Goal: Task Accomplishment & Management: Complete application form

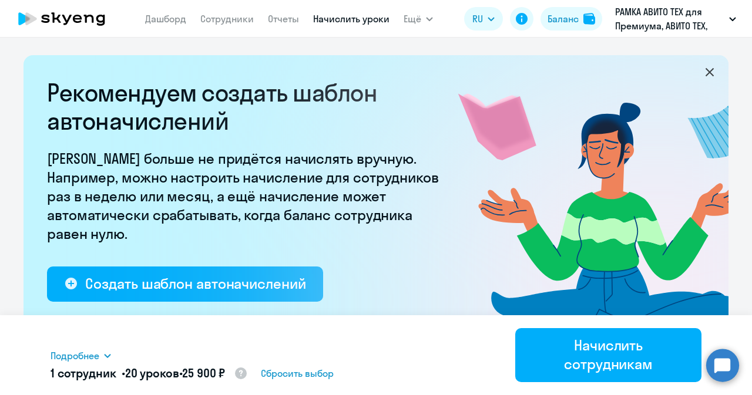
select select "10"
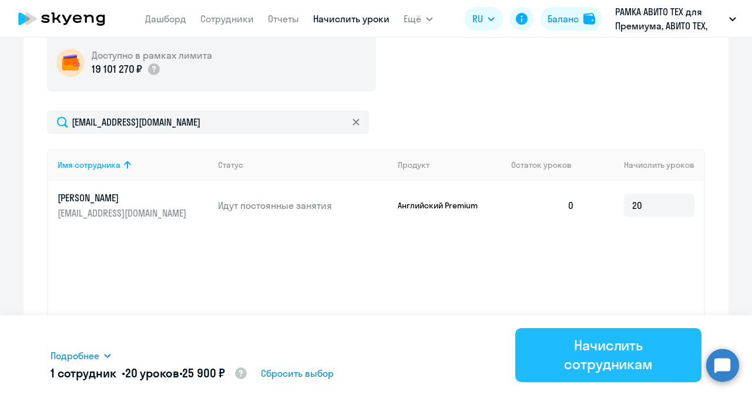
click at [547, 345] on div "Начислить сотрудникам" at bounding box center [607, 355] width 153 height 38
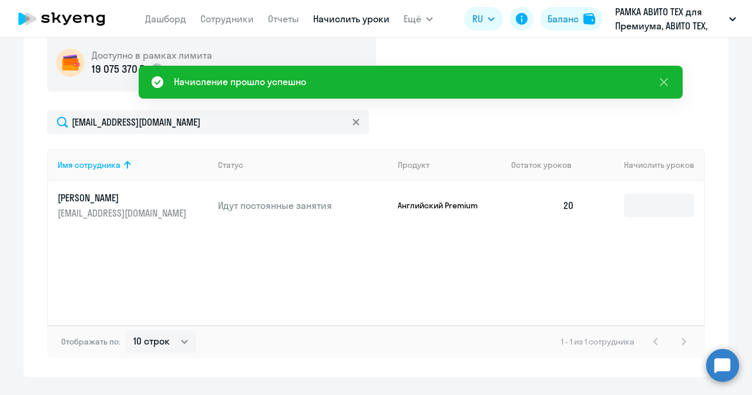
click at [150, 212] on p "[EMAIL_ADDRESS][DOMAIN_NAME]" at bounding box center [124, 213] width 132 height 13
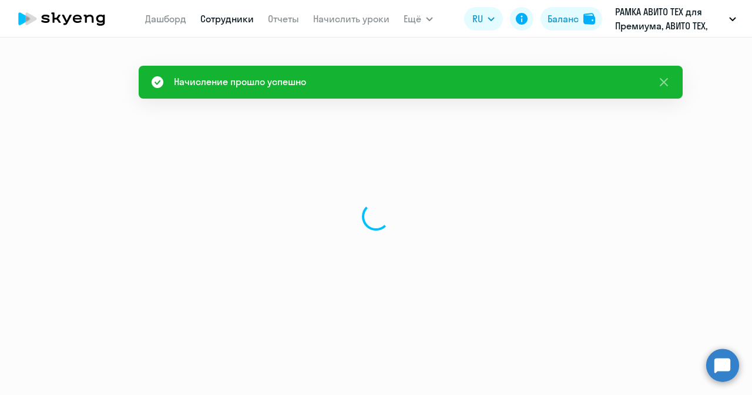
select select "english"
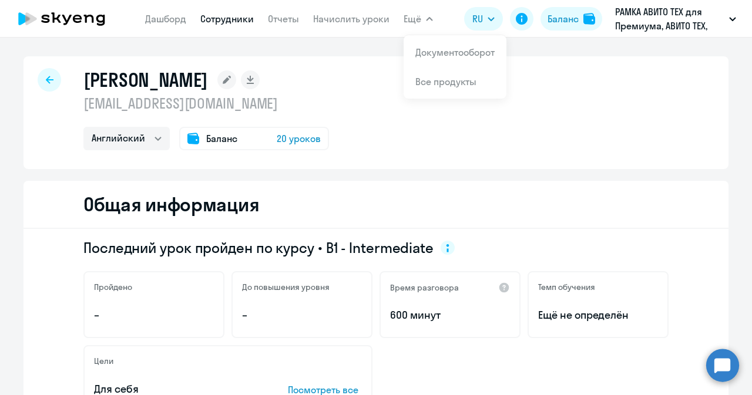
click at [221, 22] on link "Сотрудники" at bounding box center [226, 19] width 53 height 12
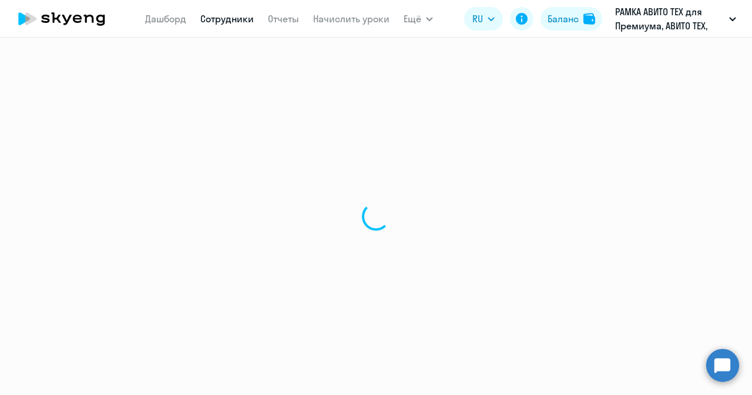
select select "30"
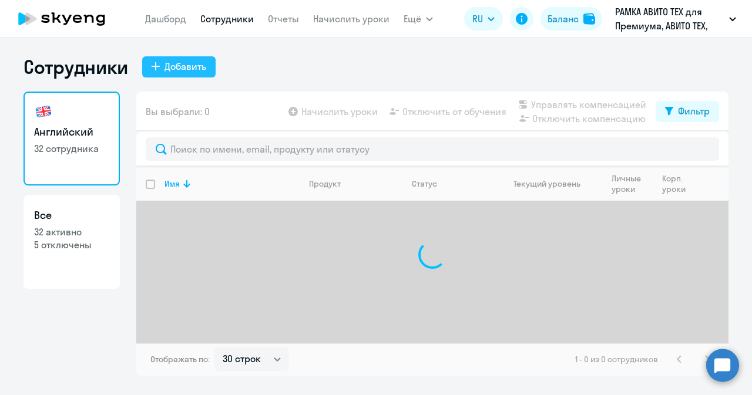
click at [160, 69] on button "Добавить" at bounding box center [178, 66] width 73 height 21
select select "english_adult_not_native_speaker_premium"
select select "3"
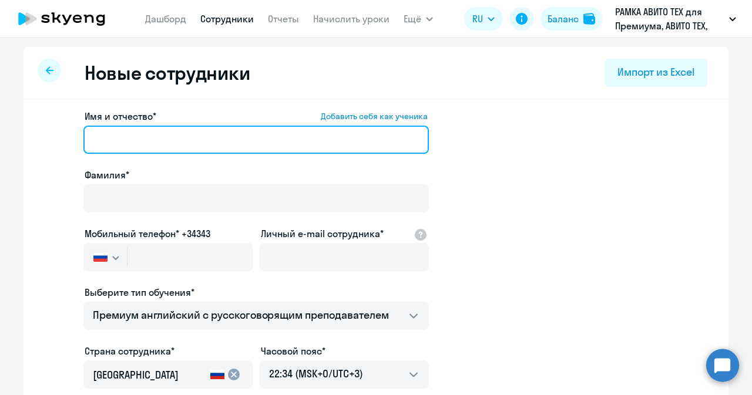
click at [215, 135] on input "Имя и отчество* Добавить себя как ученика" at bounding box center [255, 140] width 345 height 28
paste input "[PERSON_NAME]"
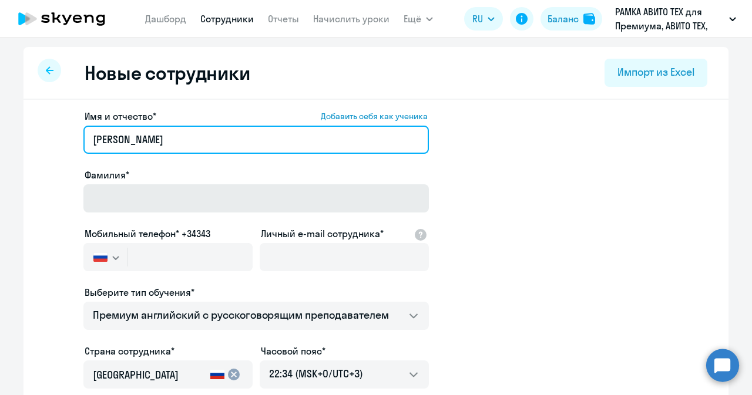
type input "[PERSON_NAME]"
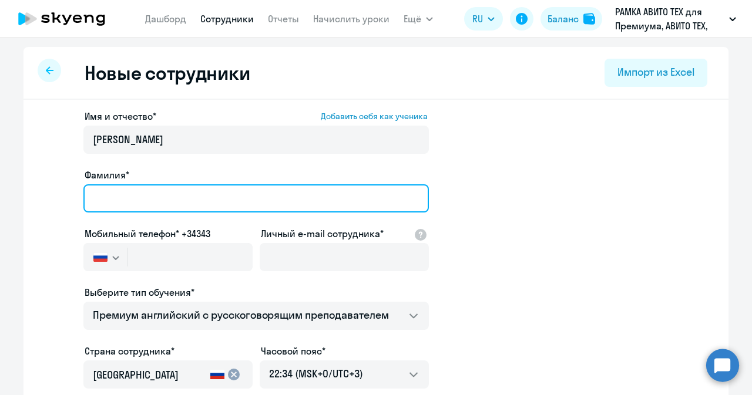
click at [167, 210] on input "Фамилия*" at bounding box center [255, 198] width 345 height 28
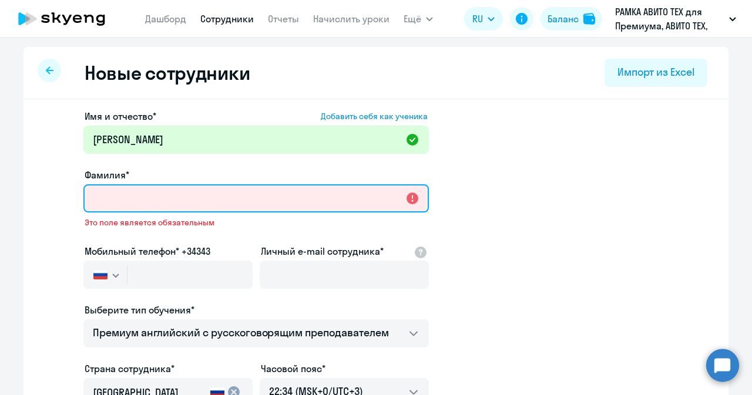
paste input "[PERSON_NAME]"
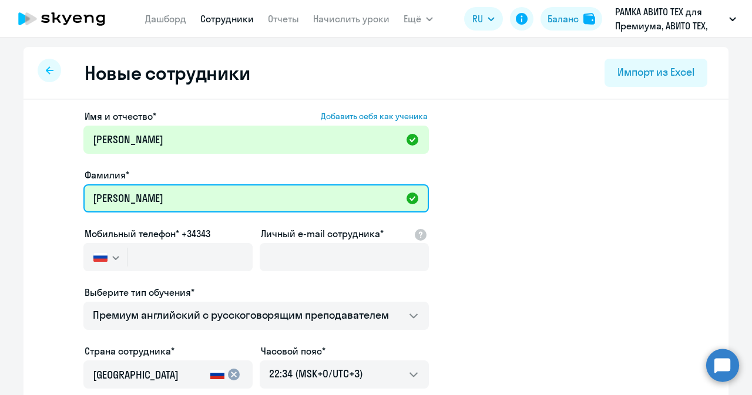
click at [103, 195] on input "[PERSON_NAME]" at bounding box center [255, 198] width 345 height 28
type input "[PERSON_NAME]"
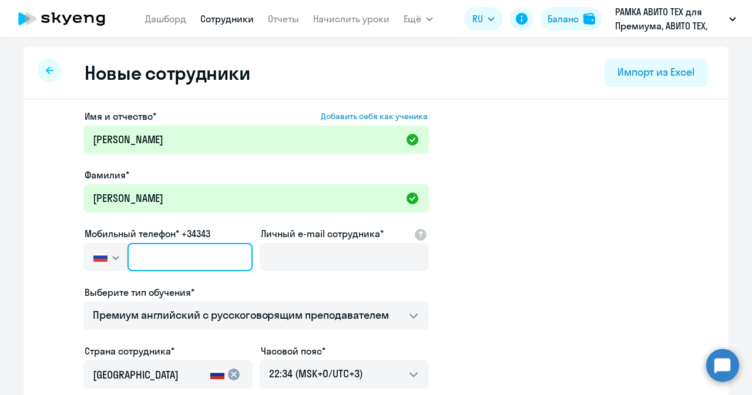
click at [189, 246] on input "text" at bounding box center [189, 257] width 125 height 28
paste input "[PHONE_NUMBER]"
type input "[PHONE_NUMBER]"
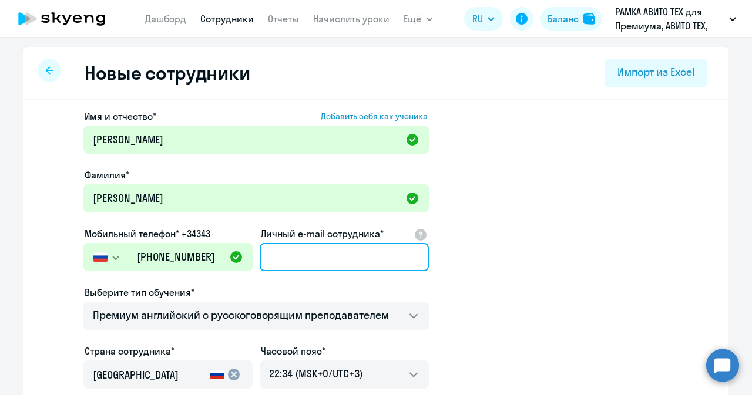
click at [312, 256] on input "Личный e-mail сотрудника*" at bounding box center [344, 257] width 169 height 28
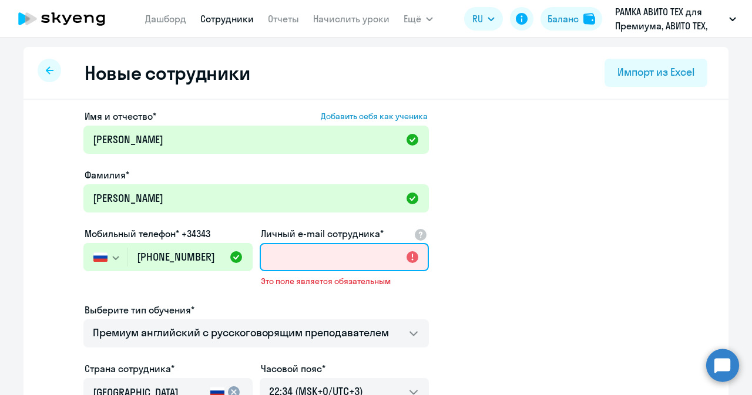
paste input "[EMAIL_ADDRESS][DOMAIN_NAME]"
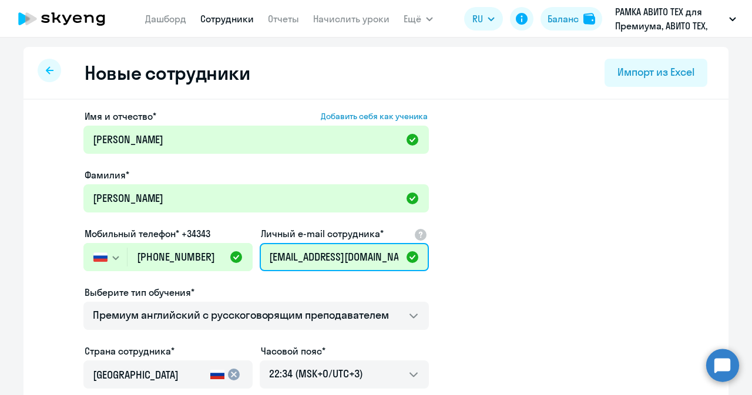
click at [280, 260] on input "[EMAIL_ADDRESS][DOMAIN_NAME]" at bounding box center [344, 257] width 169 height 28
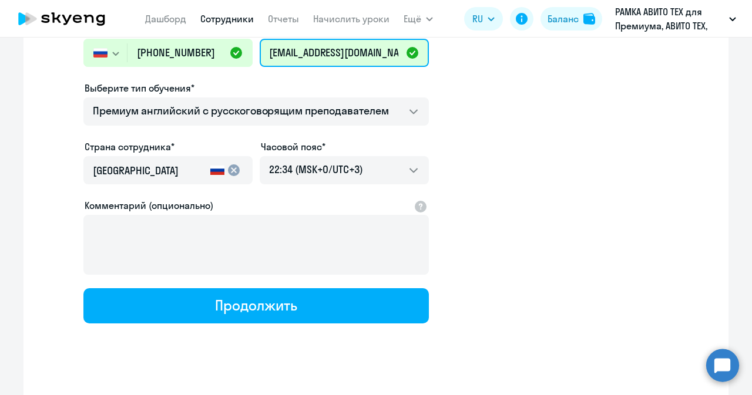
scroll to position [220, 0]
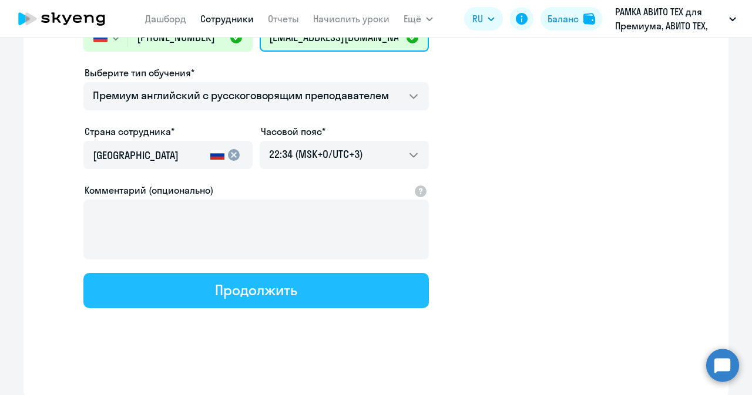
type input "[EMAIL_ADDRESS][DOMAIN_NAME]"
click at [262, 295] on div "Продолжить" at bounding box center [256, 290] width 82 height 19
select select "english_adult_not_native_speaker_premium"
select select "3"
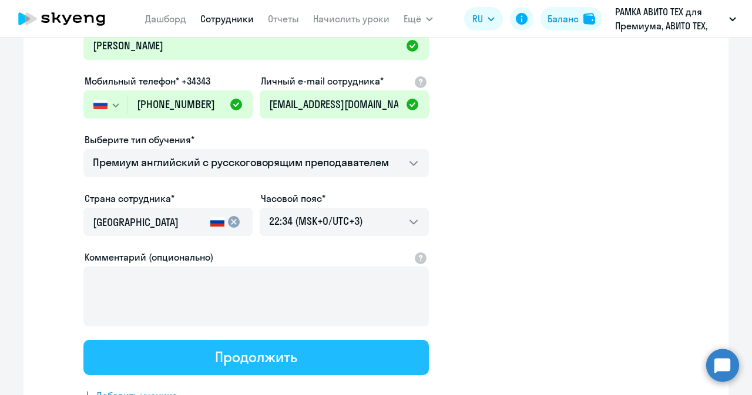
scroll to position [0, 0]
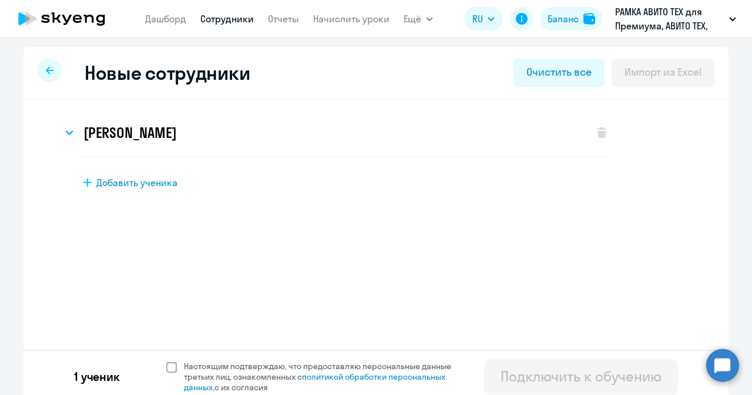
click at [177, 368] on span "Настоящим подтверждаю, что предоставляю персональные данные третьих лиц, ознако…" at bounding box center [321, 377] width 288 height 32
click at [166, 361] on input "Настоящим подтверждаю, что предоставляю персональные данные третьих лиц, ознако…" at bounding box center [166, 361] width 1 height 1
checkbox input "true"
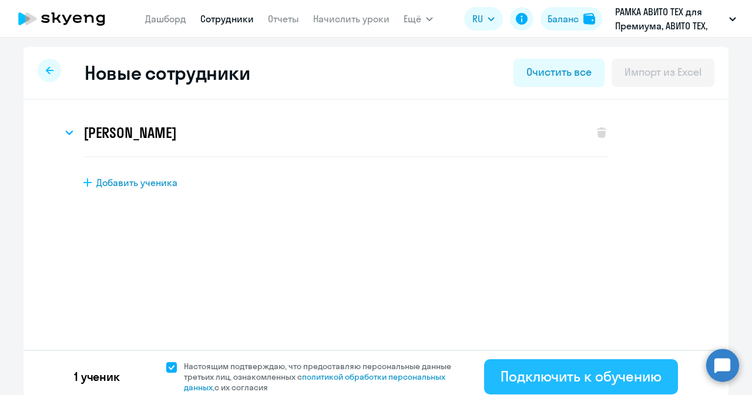
click at [578, 376] on div "Подключить к обучению" at bounding box center [580, 376] width 161 height 19
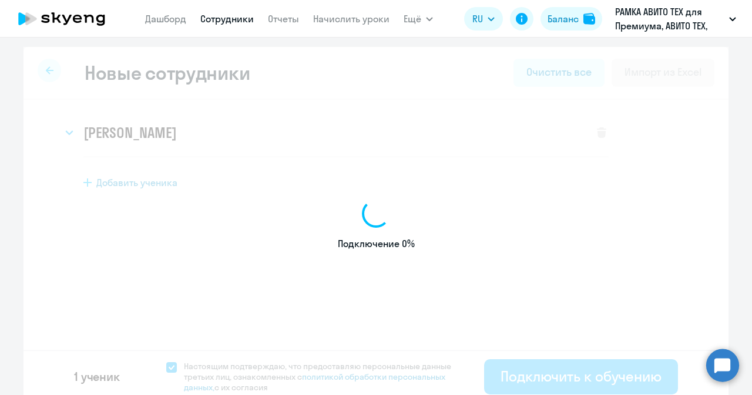
select select "english_adult_not_native_speaker_premium"
select select "3"
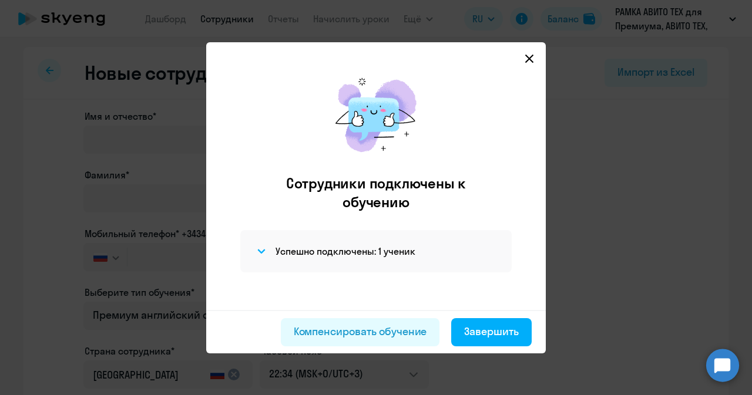
click at [524, 63] on svg-icon at bounding box center [529, 59] width 14 height 14
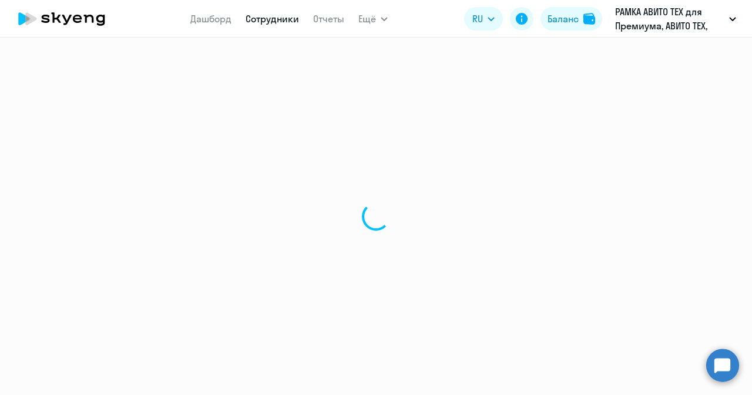
select select "30"
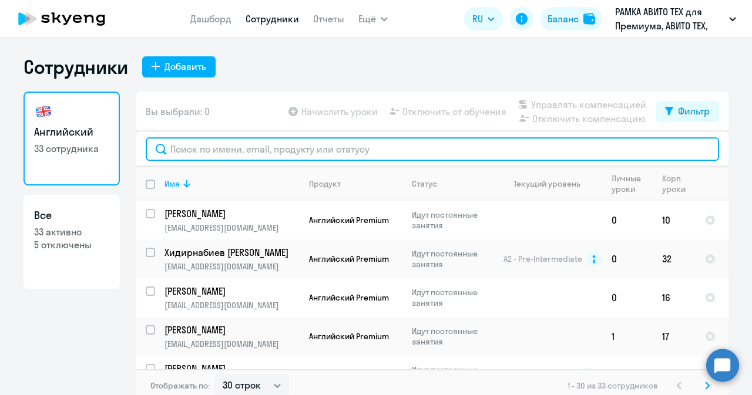
click at [257, 151] on input "text" at bounding box center [432, 148] width 573 height 23
paste input "[PERSON_NAME]"
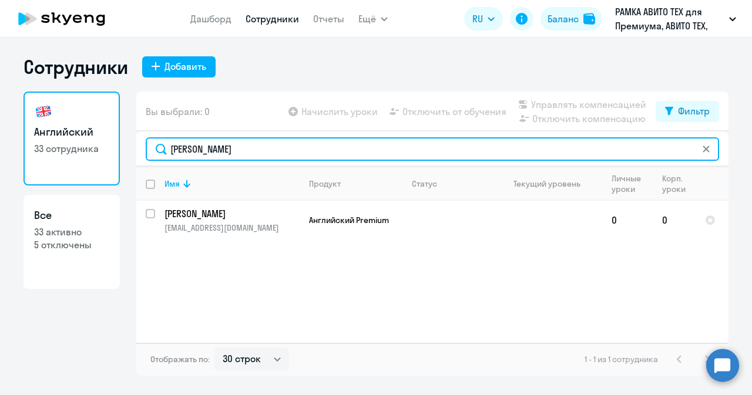
click at [187, 145] on input "[PERSON_NAME]" at bounding box center [432, 148] width 573 height 23
type input "[PERSON_NAME]"
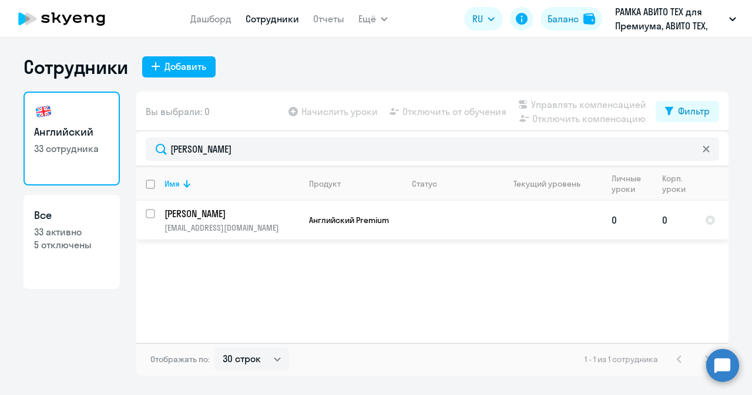
click at [229, 218] on p "[PERSON_NAME]" at bounding box center [230, 213] width 133 height 13
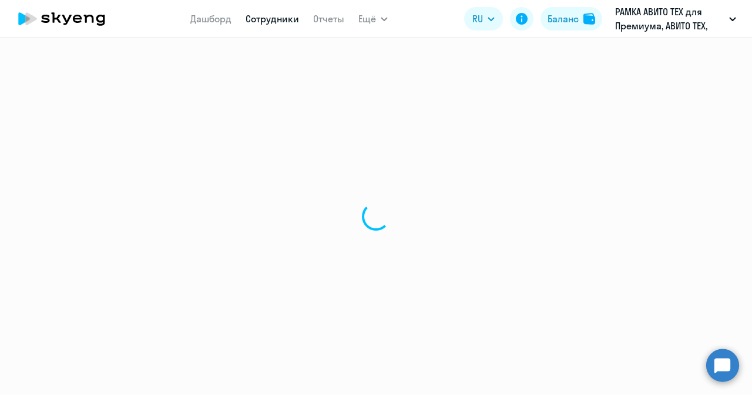
select select "english"
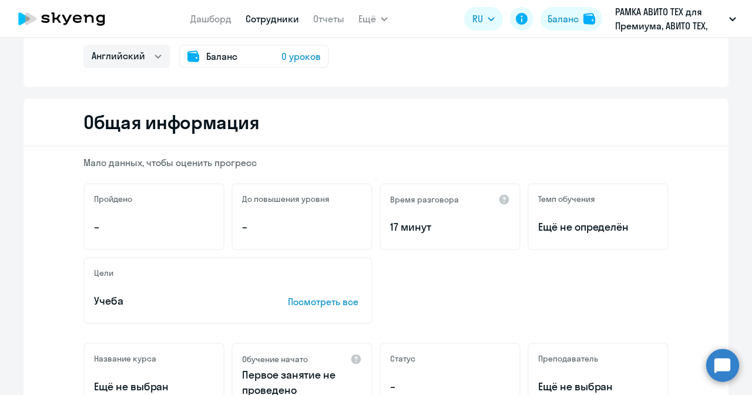
scroll to position [74, 0]
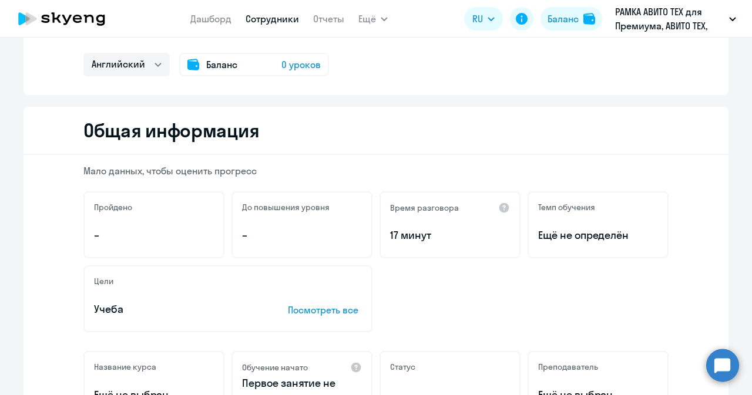
click at [285, 70] on span "0 уроков" at bounding box center [300, 65] width 39 height 14
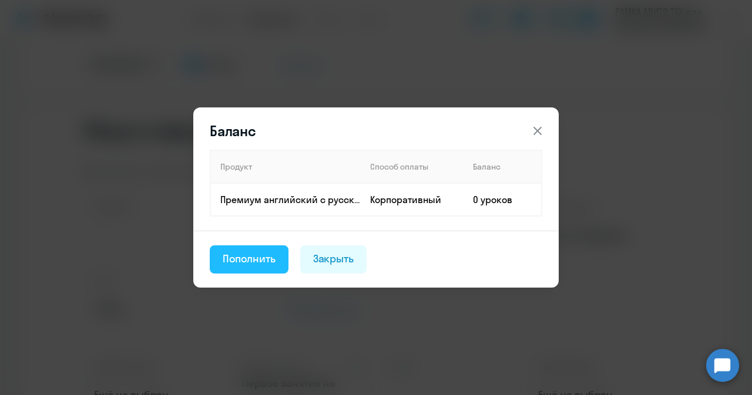
click at [260, 261] on div "Пополнить" at bounding box center [249, 258] width 53 height 15
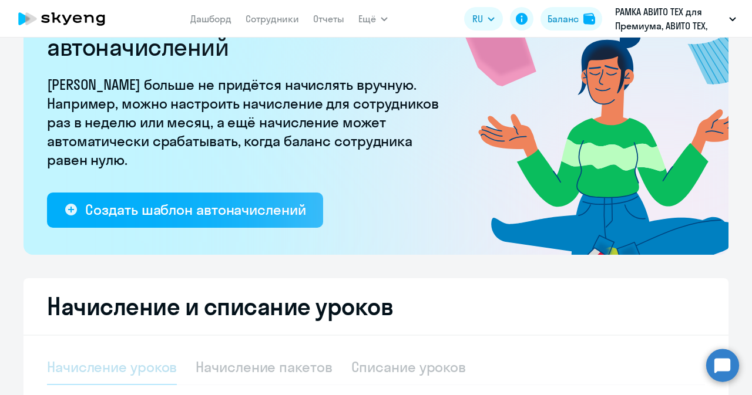
select select "10"
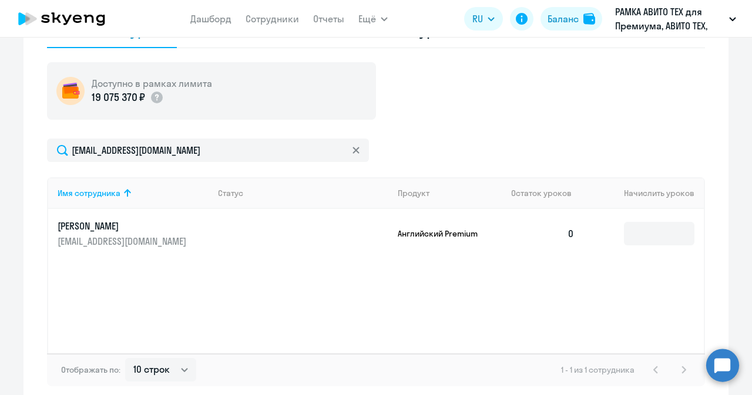
scroll to position [412, 0]
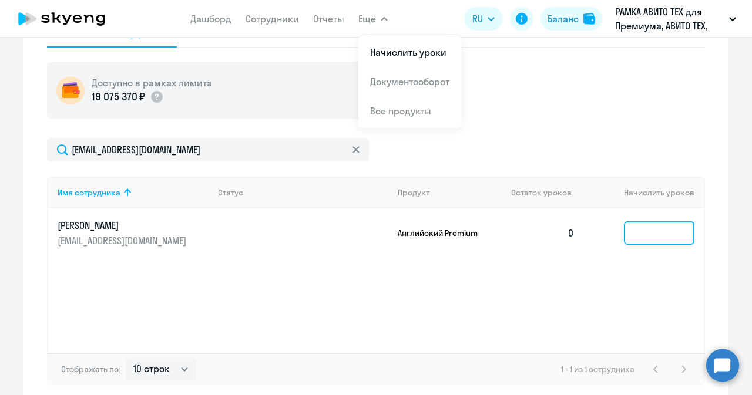
click at [658, 231] on input at bounding box center [659, 232] width 70 height 23
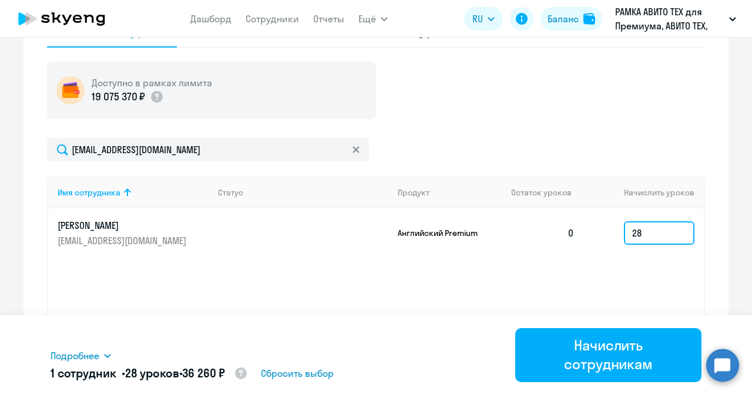
type input "28"
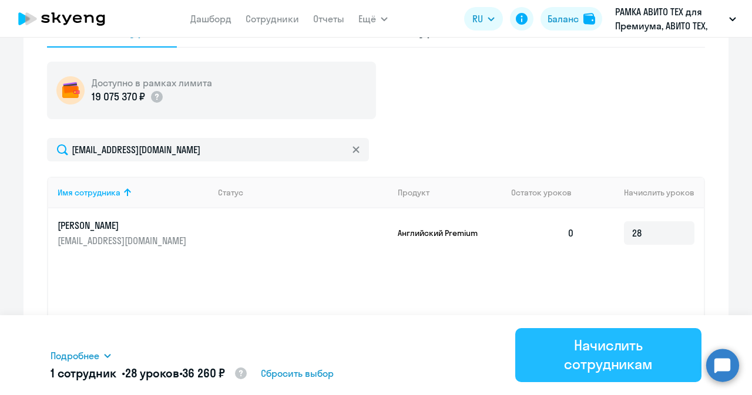
click at [592, 346] on div "Начислить сотрудникам" at bounding box center [607, 355] width 153 height 38
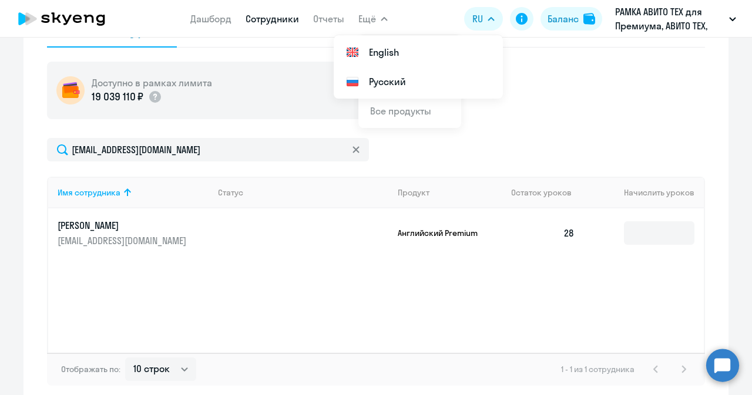
click at [254, 16] on link "Сотрудники" at bounding box center [271, 19] width 53 height 12
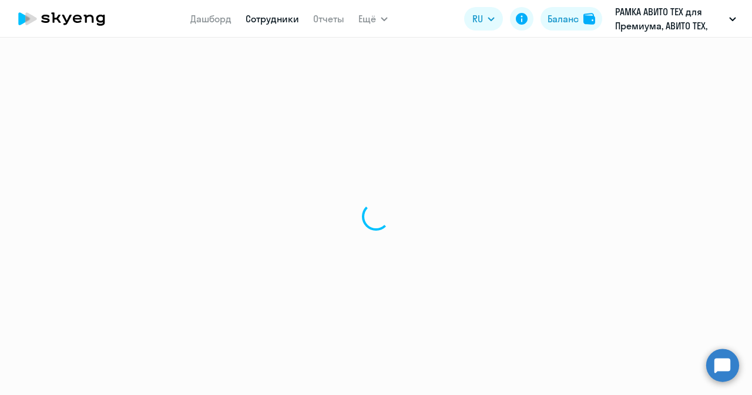
select select "30"
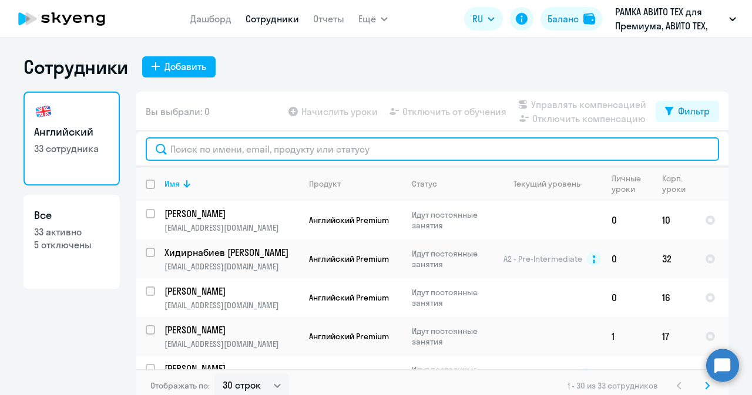
click at [278, 143] on input "text" at bounding box center [432, 148] width 573 height 23
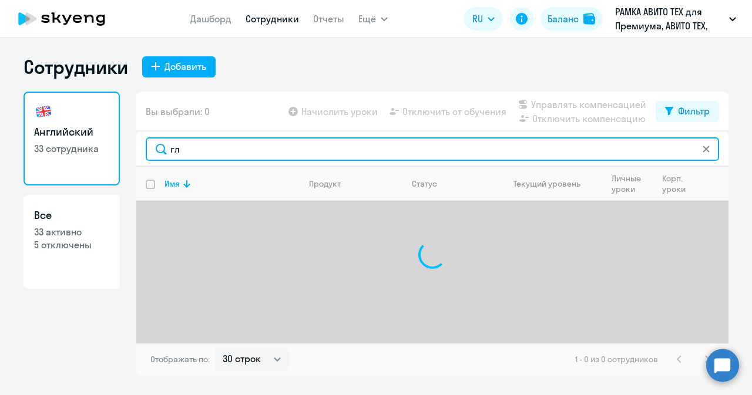
type input "г"
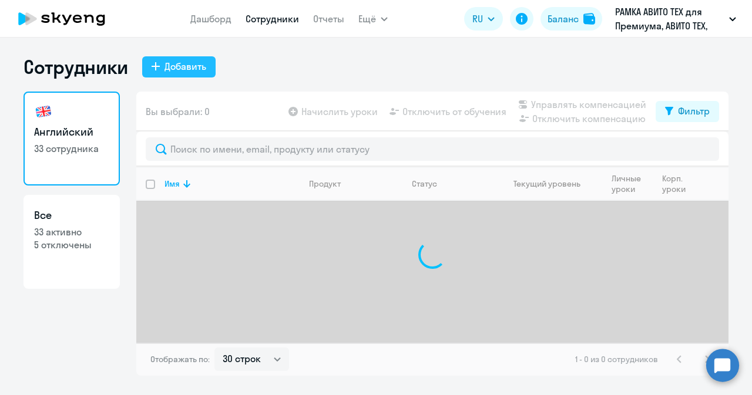
click at [197, 62] on div "Добавить" at bounding box center [185, 66] width 42 height 14
select select "english_adult_not_native_speaker_premium"
select select "3"
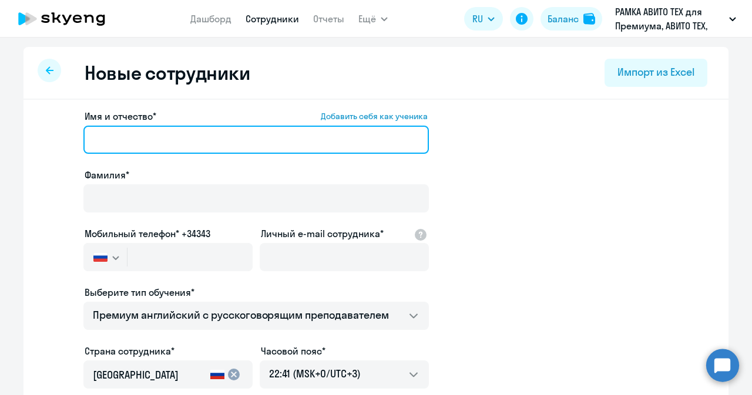
click at [243, 134] on input "Имя и отчество* Добавить себя как ученика" at bounding box center [255, 140] width 345 height 28
paste input "[PERSON_NAME]"
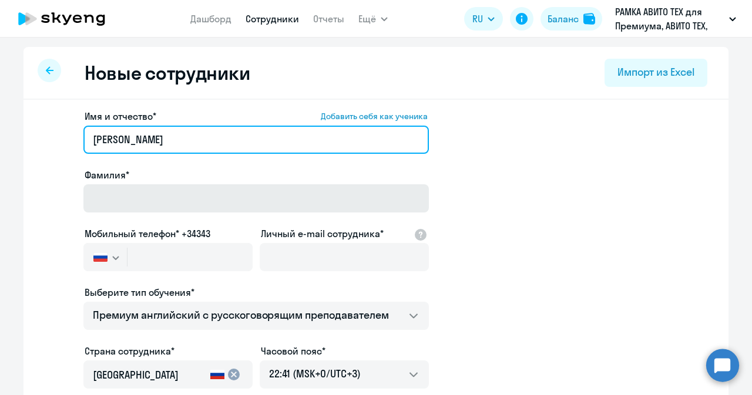
type input "[PERSON_NAME]"
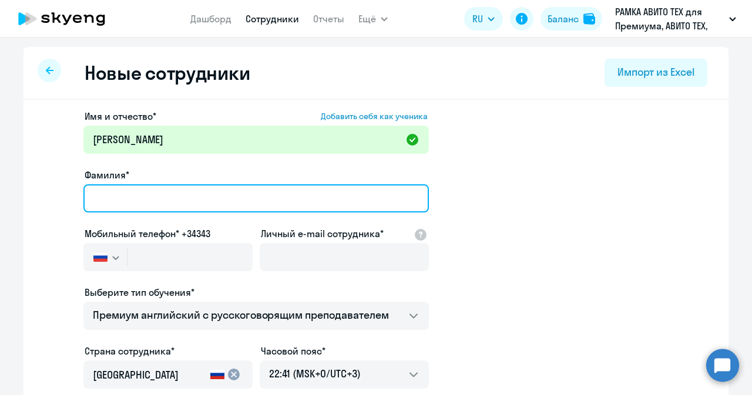
click at [206, 197] on input "Фамилия*" at bounding box center [255, 198] width 345 height 28
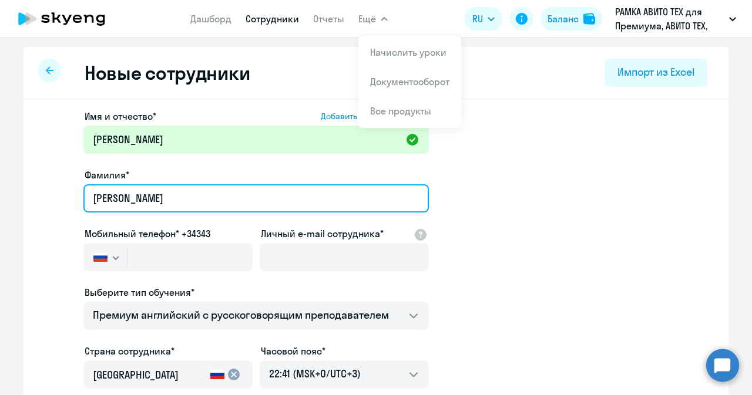
type input "[PERSON_NAME]"
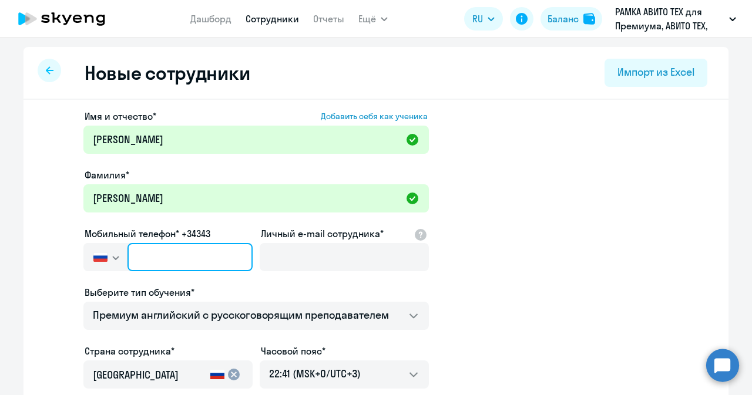
paste input "[PHONE_NUMBER]"
type input "[PHONE_NUMBER]"
click at [198, 247] on input "[PHONE_NUMBER]" at bounding box center [189, 257] width 125 height 28
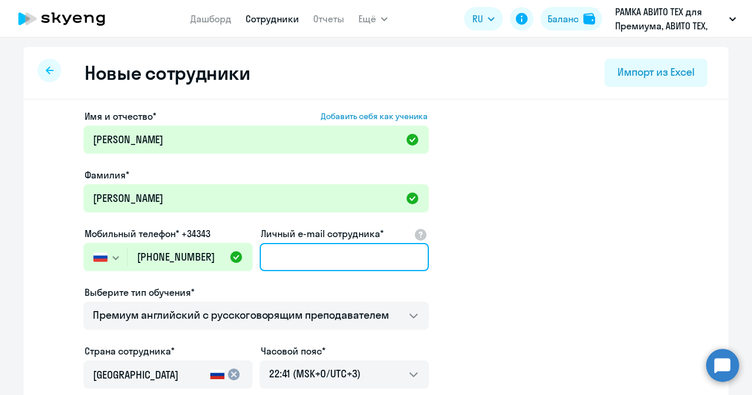
click at [289, 251] on input "Личный e-mail сотрудника*" at bounding box center [344, 257] width 169 height 28
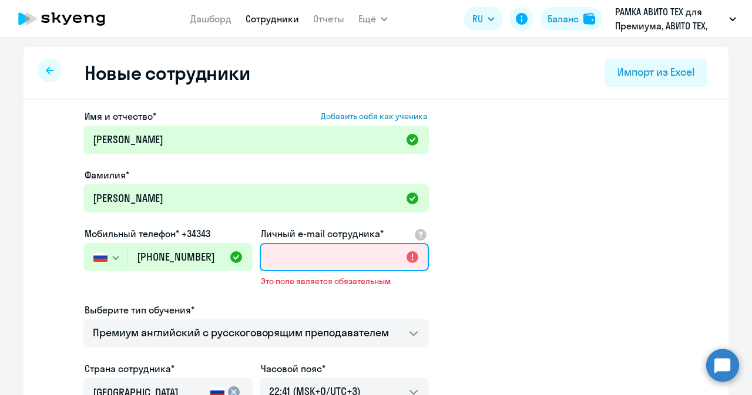
paste input "[EMAIL_ADDRESS][DOMAIN_NAME]"
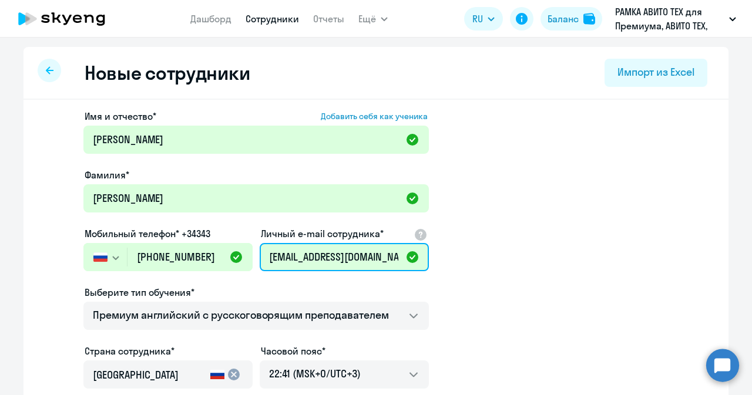
click at [280, 251] on input "[EMAIL_ADDRESS][DOMAIN_NAME]" at bounding box center [344, 257] width 169 height 28
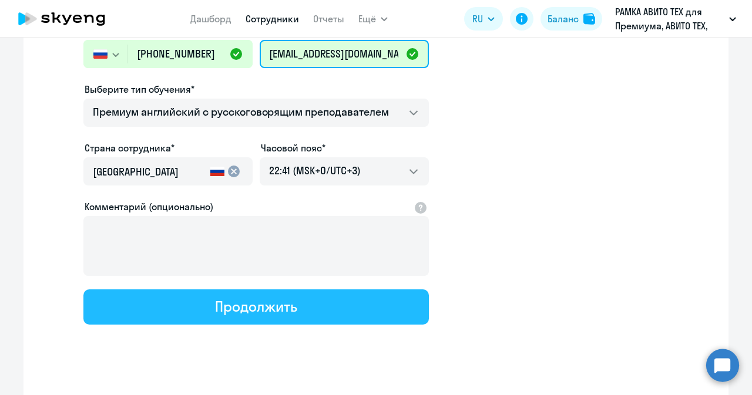
scroll to position [206, 0]
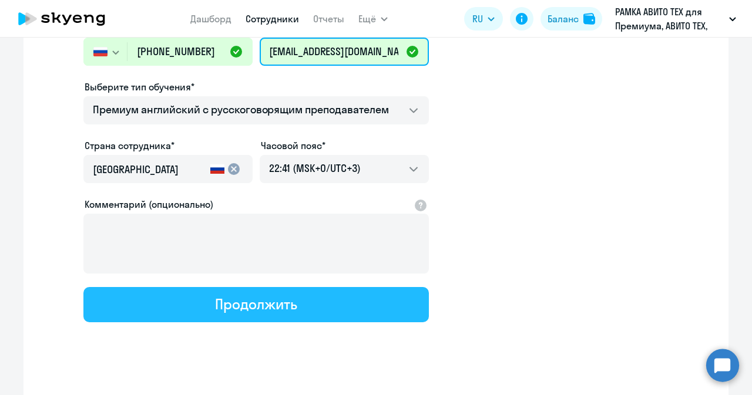
type input "[EMAIL_ADDRESS][DOMAIN_NAME]"
click at [257, 297] on div "Продолжить" at bounding box center [256, 304] width 82 height 19
select select "english_adult_not_native_speaker_premium"
select select "3"
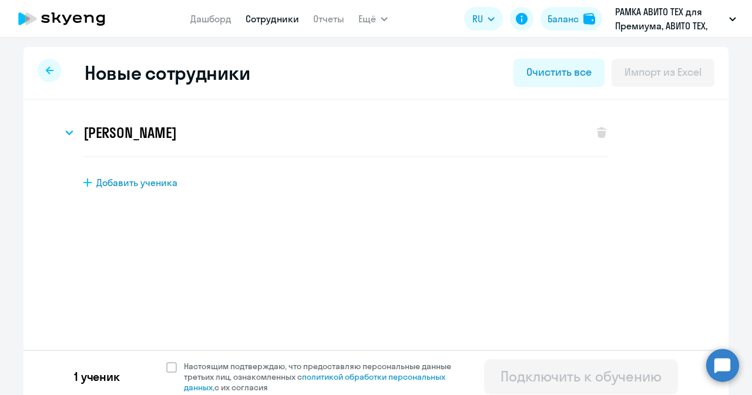
scroll to position [0, 0]
click at [171, 369] on span at bounding box center [171, 367] width 11 height 11
click at [166, 361] on input "Настоящим подтверждаю, что предоставляю персональные данные третьих лиц, ознако…" at bounding box center [166, 361] width 1 height 1
checkbox input "true"
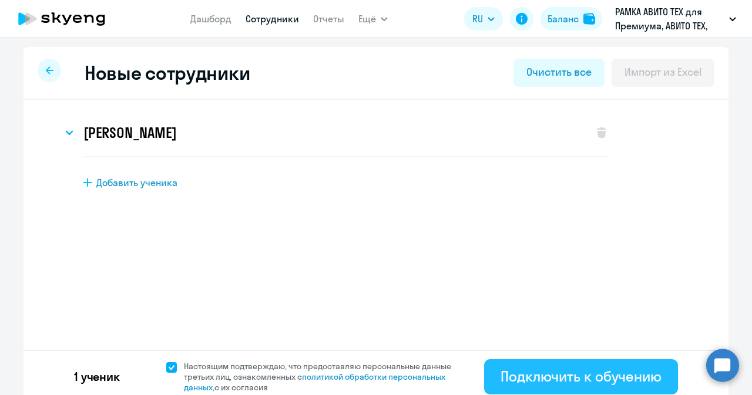
click at [527, 369] on div "Подключить к обучению" at bounding box center [580, 376] width 161 height 19
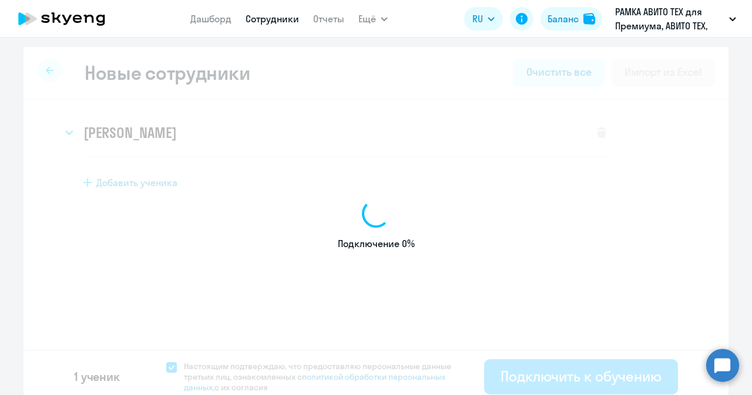
select select "english_adult_not_native_speaker_premium"
select select "3"
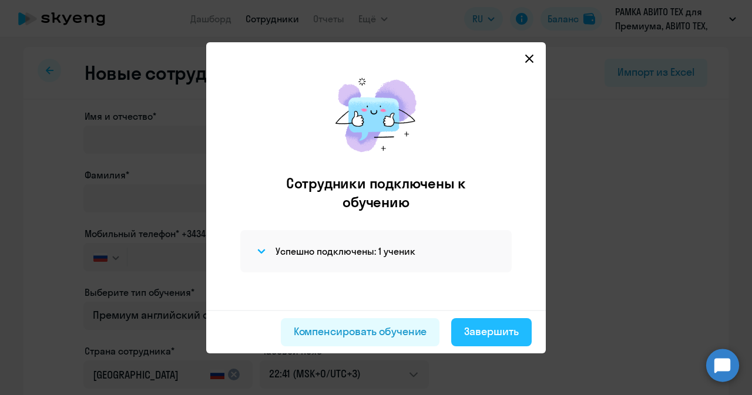
click at [473, 329] on div "Завершить" at bounding box center [491, 331] width 55 height 15
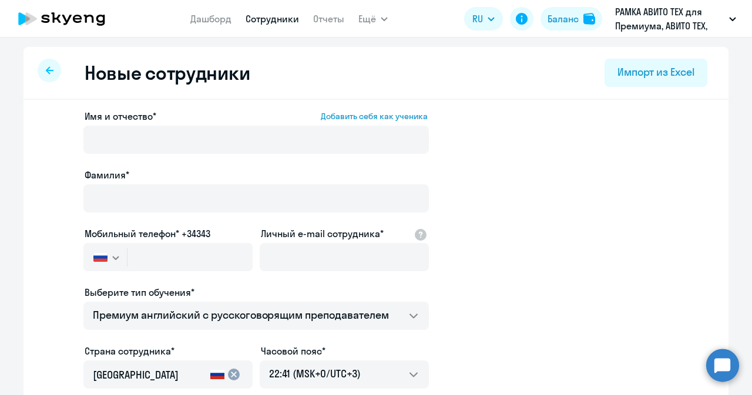
select select "30"
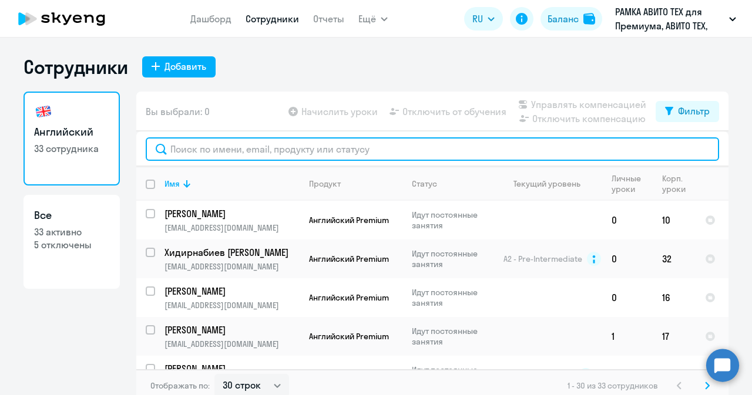
click at [230, 151] on input "text" at bounding box center [432, 148] width 573 height 23
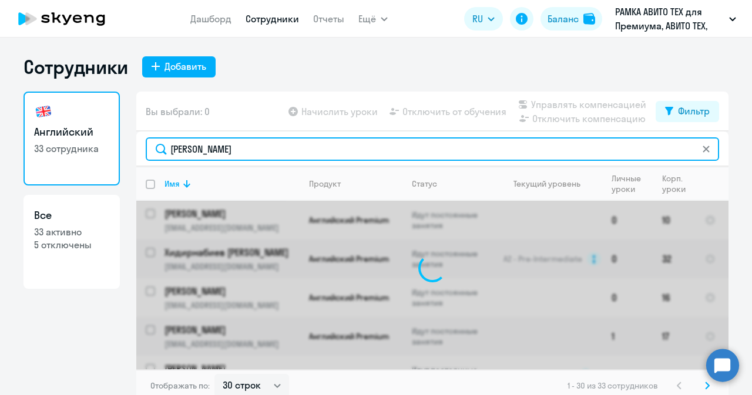
type input "[PERSON_NAME]"
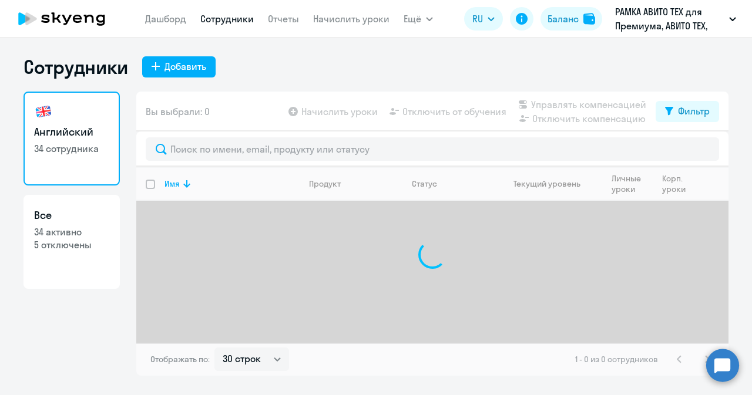
select select "30"
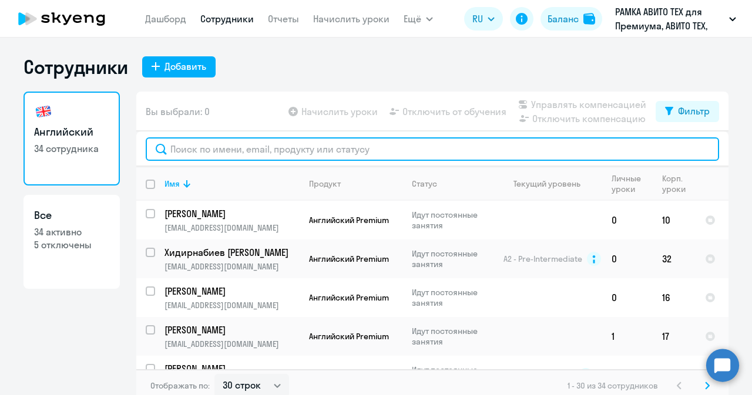
click at [188, 159] on input "text" at bounding box center [432, 148] width 573 height 23
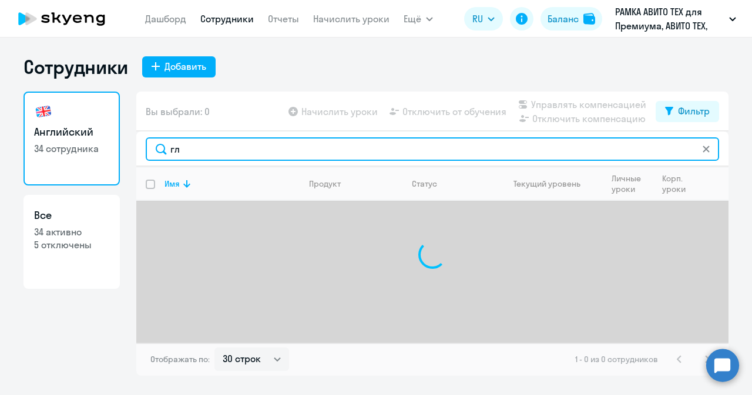
type input "г"
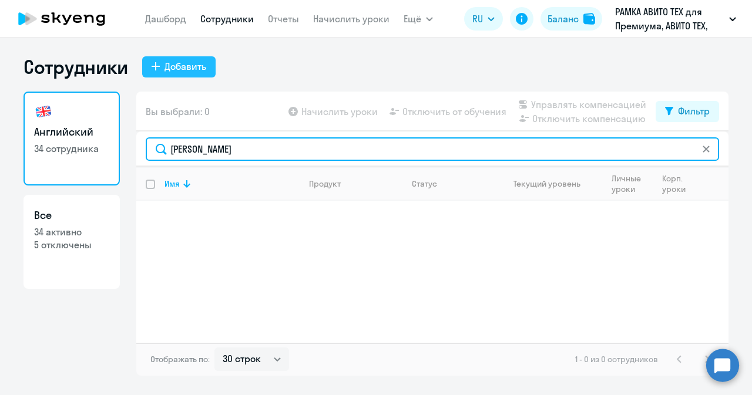
type input "[PERSON_NAME]"
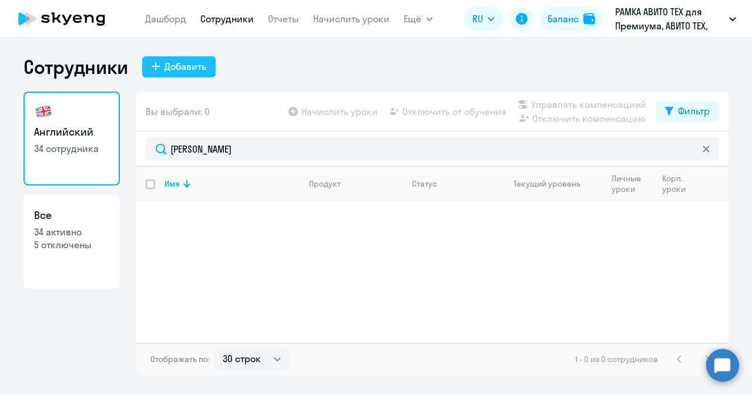
click at [190, 66] on div "Добавить" at bounding box center [185, 66] width 42 height 14
select select "english_adult_not_native_speaker_premium"
select select "3"
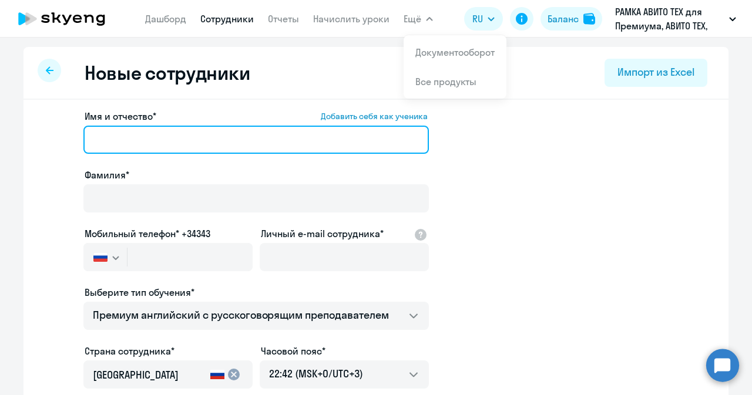
paste input "[PERSON_NAME]"
click at [213, 147] on input "[PERSON_NAME]" at bounding box center [255, 140] width 345 height 28
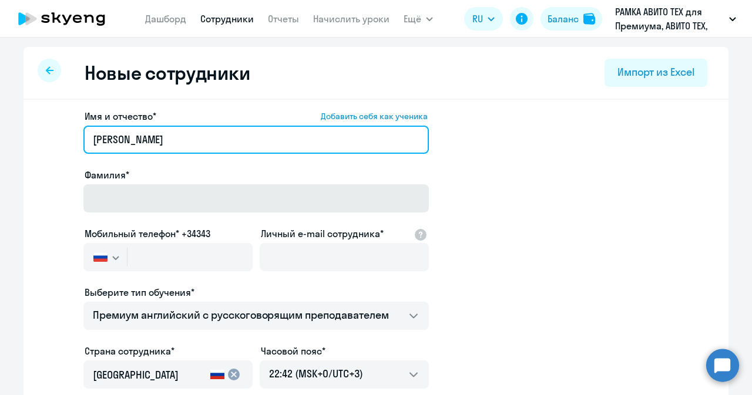
type input "[PERSON_NAME]"
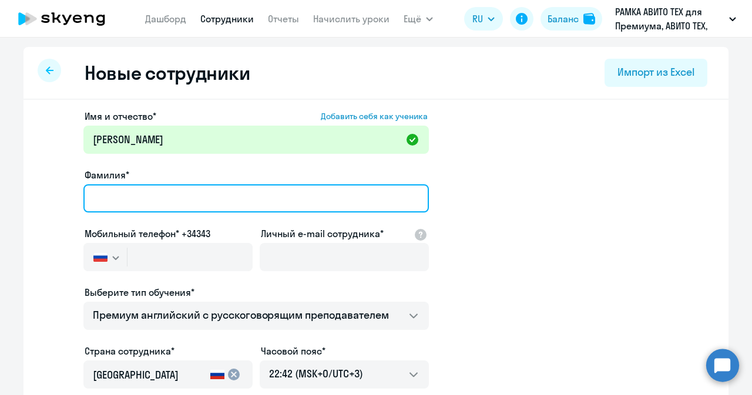
click at [154, 198] on input "Фамилия*" at bounding box center [255, 198] width 345 height 28
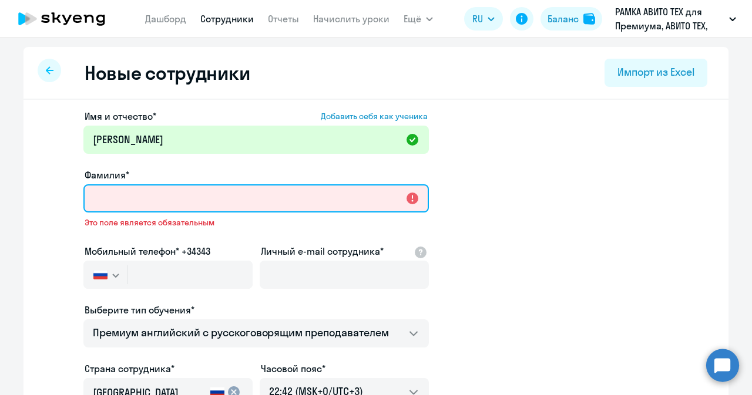
paste input "[PERSON_NAME]"
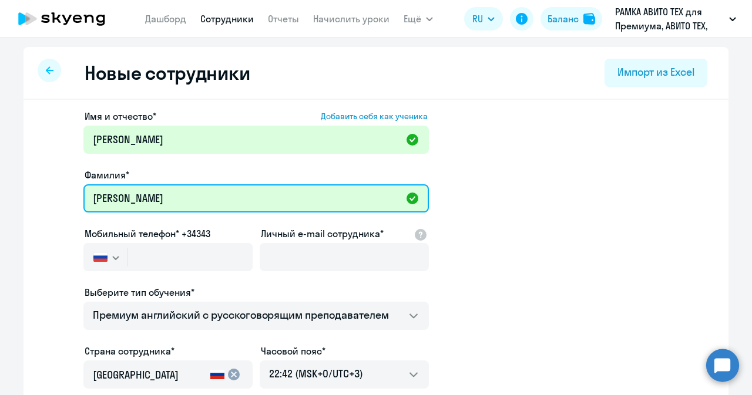
click at [99, 209] on input "[PERSON_NAME]" at bounding box center [255, 198] width 345 height 28
type input "Рощин"
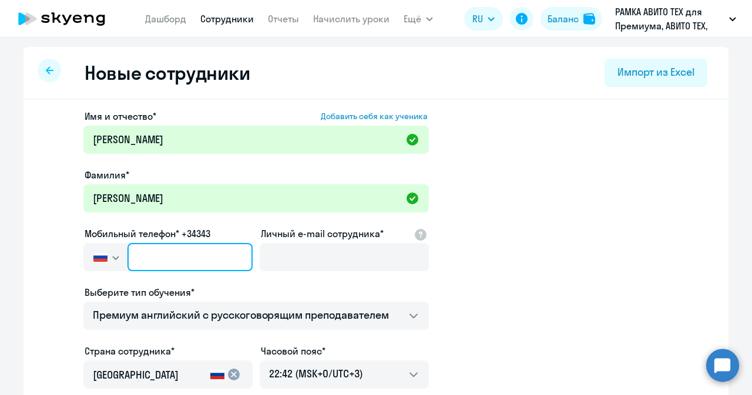
click at [164, 260] on input "text" at bounding box center [189, 257] width 125 height 28
paste input "+7 964 838-72-90"
type input "+7 964 838-72-90"
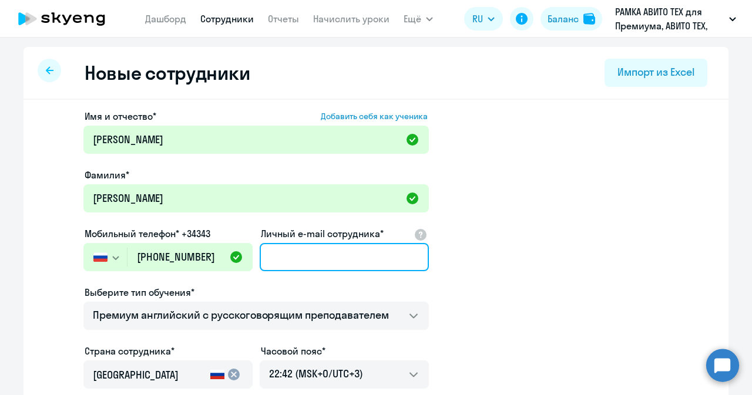
click at [316, 256] on input "Личный e-mail сотрудника*" at bounding box center [344, 257] width 169 height 28
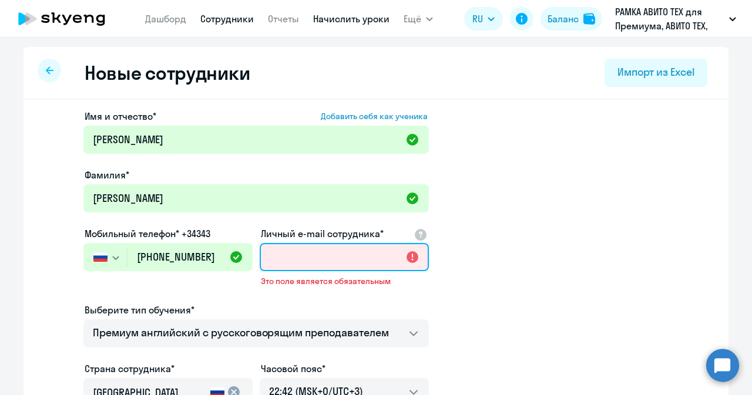
paste input "mvroschin@avito.ru"
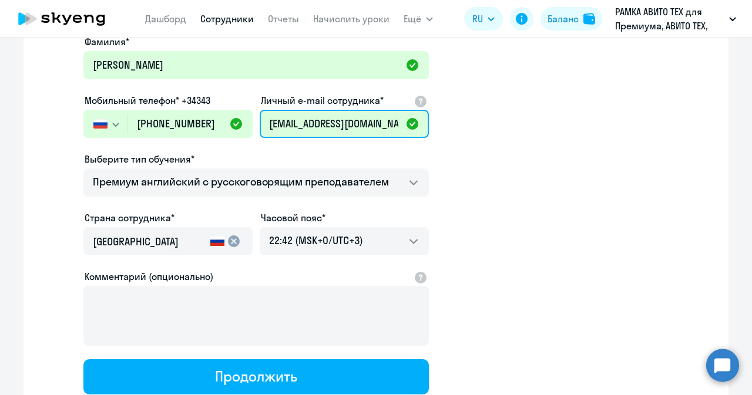
scroll to position [139, 0]
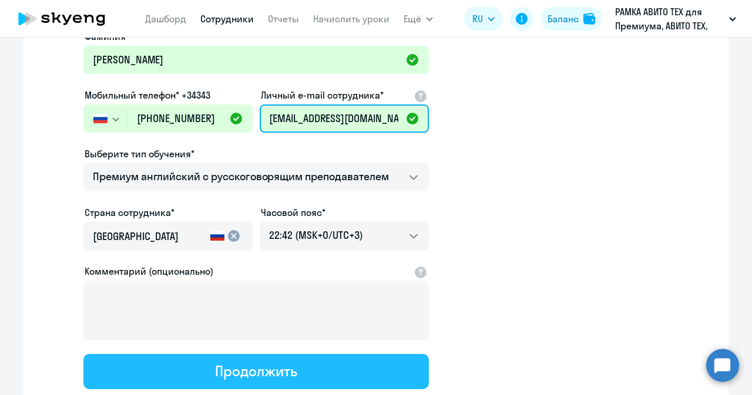
type input "mvroschin@avito.ru"
click at [231, 376] on div "Продолжить" at bounding box center [256, 371] width 82 height 19
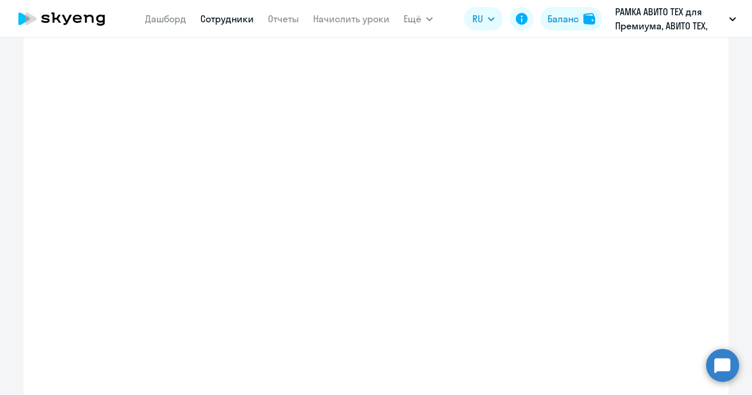
select select "english_adult_not_native_speaker_premium"
select select "3"
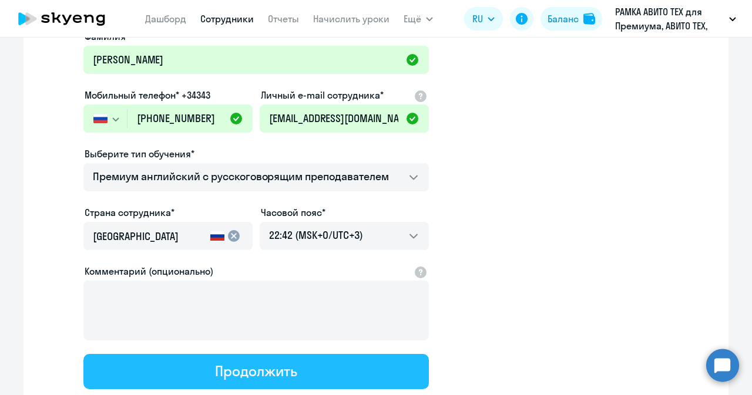
scroll to position [7, 0]
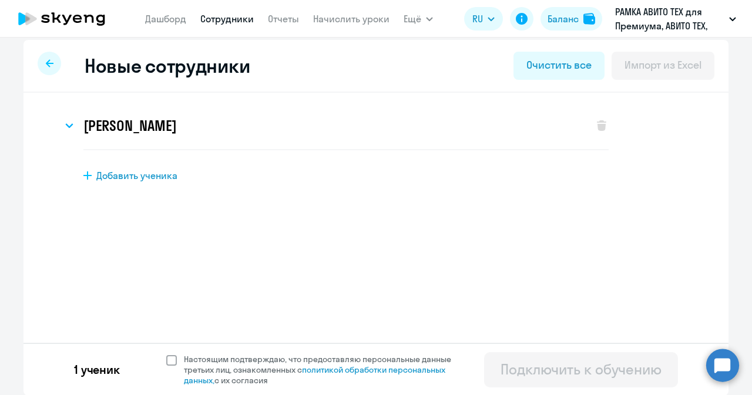
click at [167, 358] on span at bounding box center [171, 360] width 11 height 11
click at [166, 354] on input "Настоящим подтверждаю, что предоставляю персональные данные третьих лиц, ознако…" at bounding box center [166, 353] width 1 height 1
checkbox input "true"
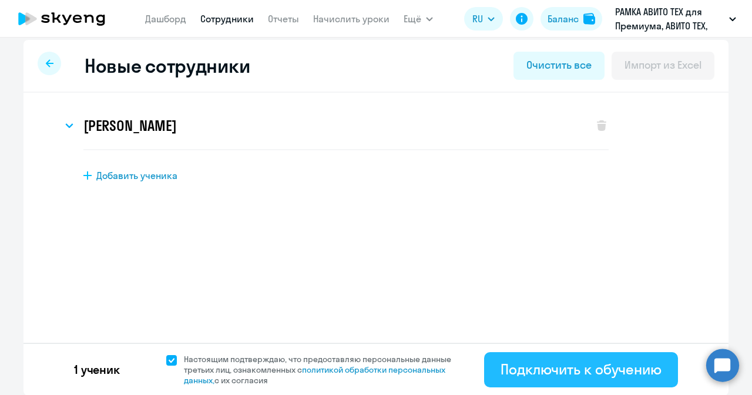
click at [545, 371] on div "Подключить к обучению" at bounding box center [580, 369] width 161 height 19
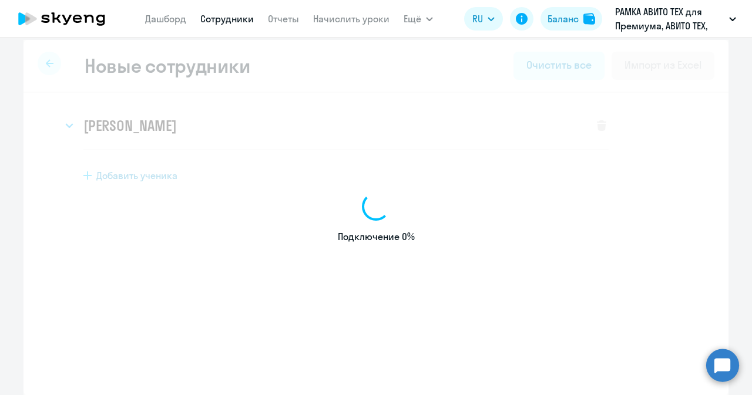
select select "english_adult_not_native_speaker_premium"
select select "3"
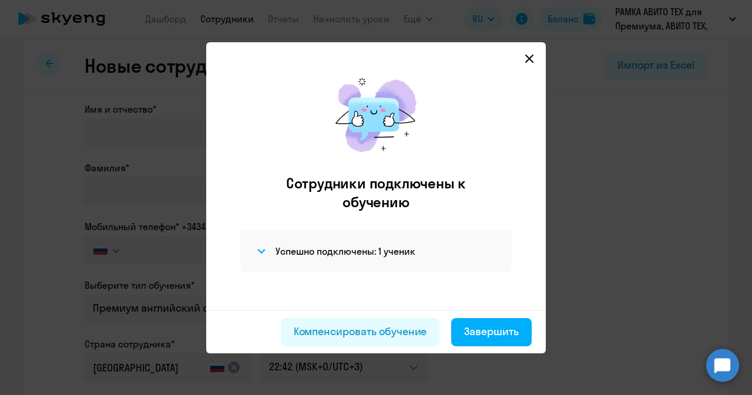
click at [532, 62] on icon at bounding box center [528, 58] width 9 height 9
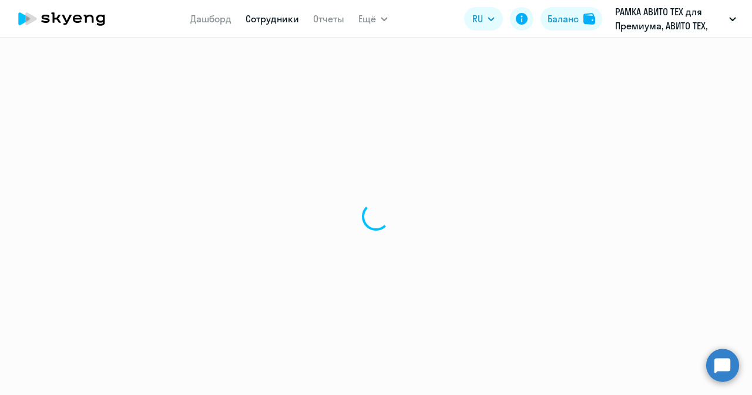
select select "30"
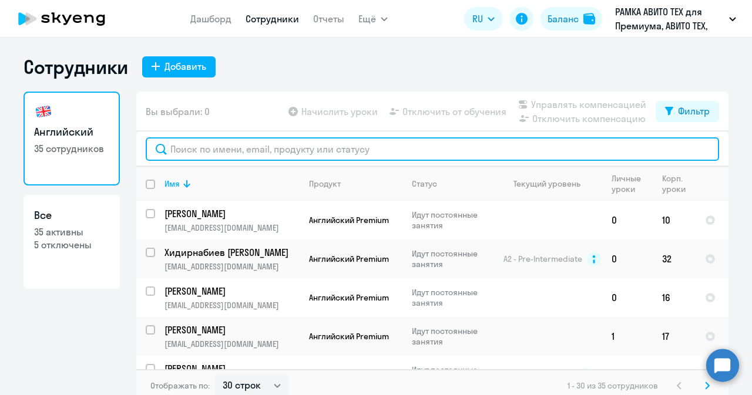
click at [216, 144] on input "text" at bounding box center [432, 148] width 573 height 23
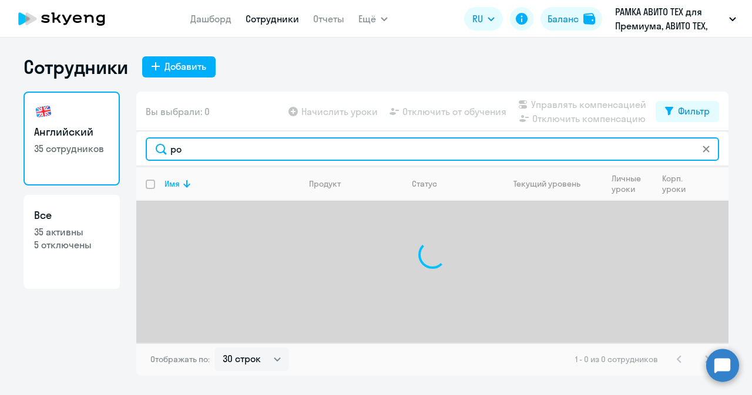
type input "р"
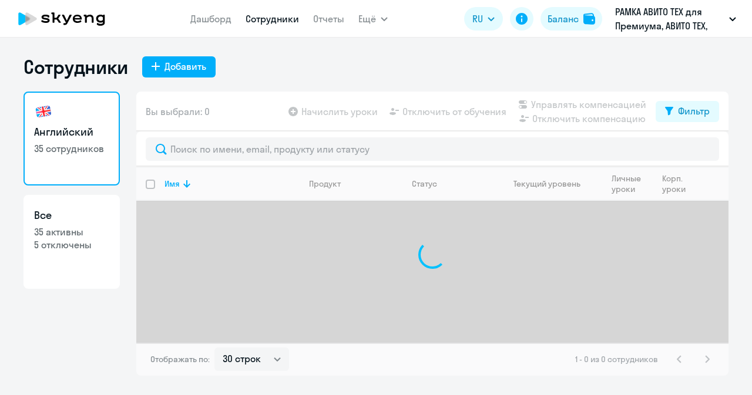
select select "30"
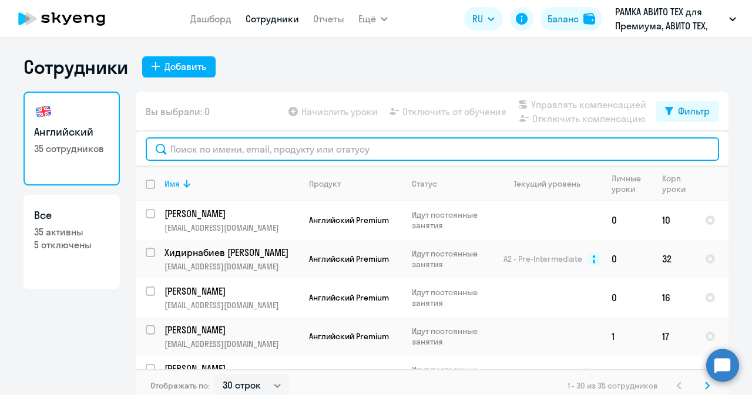
click at [274, 147] on input "text" at bounding box center [432, 148] width 573 height 23
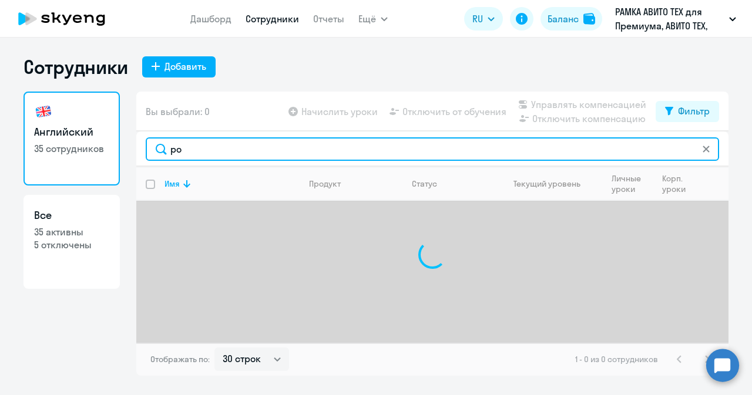
type input "р"
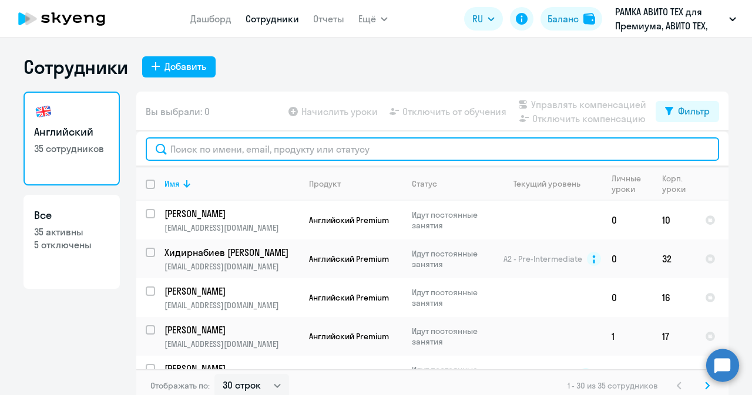
paste input "Рощин Максим"
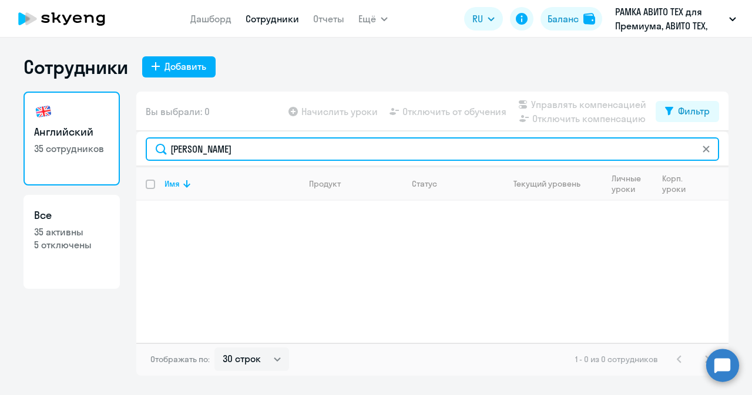
click at [179, 146] on input "Рощин Максим" at bounding box center [432, 148] width 573 height 23
type input "Рощин Максим"
click at [247, 160] on input "Рощин Максим" at bounding box center [432, 148] width 573 height 23
click at [252, 156] on input "Рощин Максим" at bounding box center [432, 148] width 573 height 23
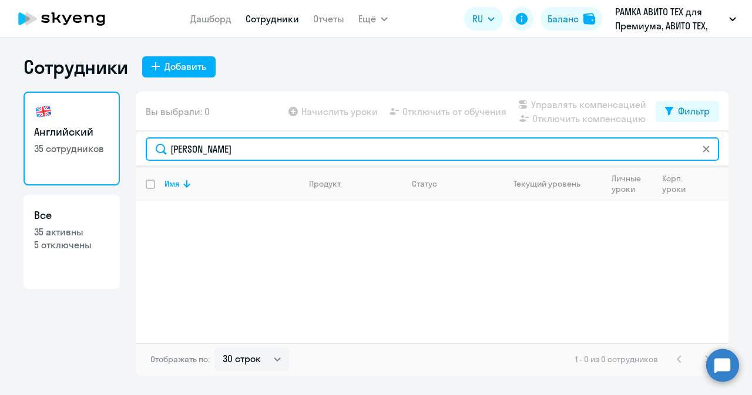
click at [252, 156] on input "Рощин Максим" at bounding box center [432, 148] width 573 height 23
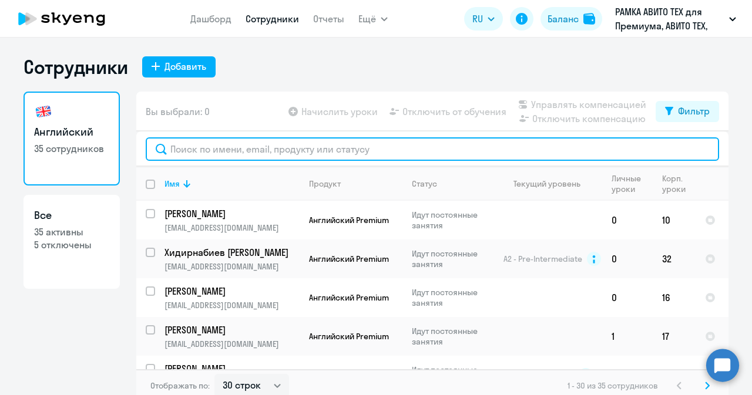
click at [268, 146] on input "text" at bounding box center [432, 148] width 573 height 23
paste input "Байрамуков"
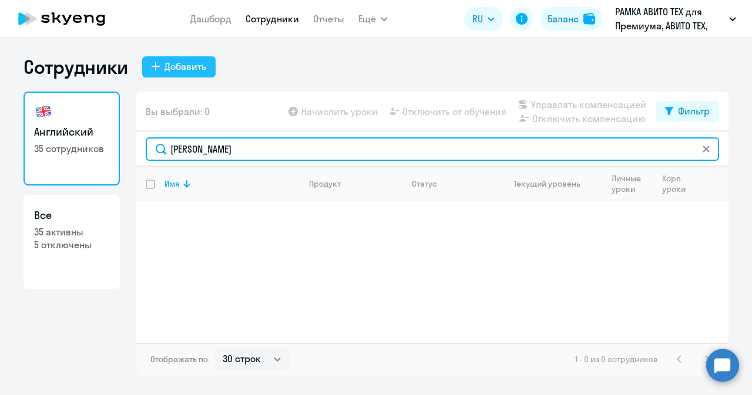
type input "Байрамуков"
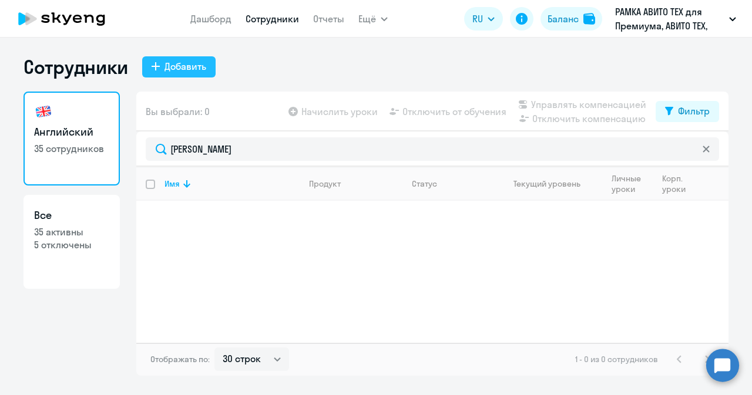
click at [193, 67] on div "Добавить" at bounding box center [185, 66] width 42 height 14
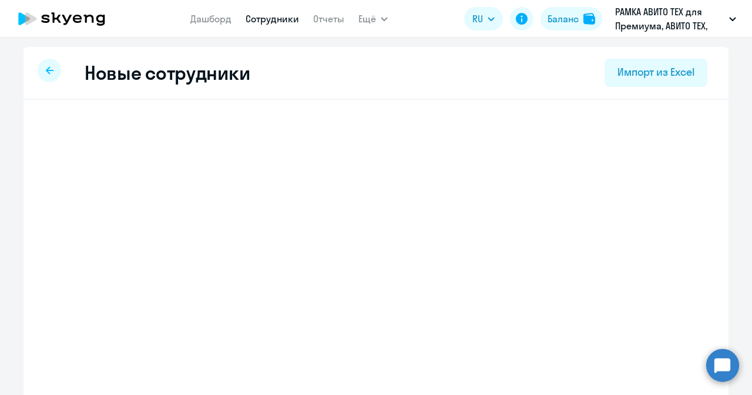
select select "english_adult_not_native_speaker_premium"
select select "3"
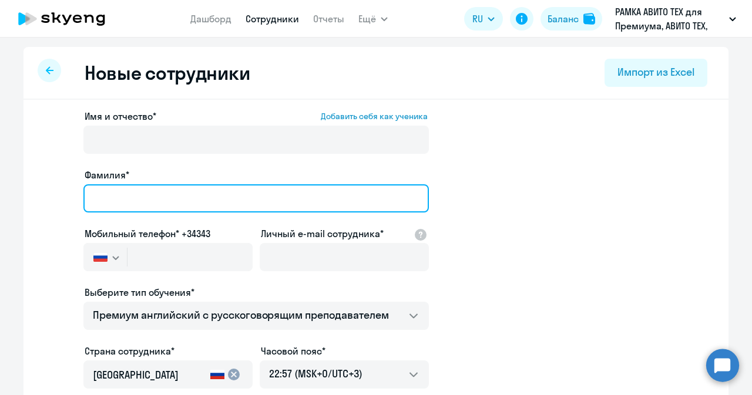
click at [172, 190] on input "Фамилия*" at bounding box center [255, 198] width 345 height 28
paste input "Байрамуков"
type input "Байрамуков"
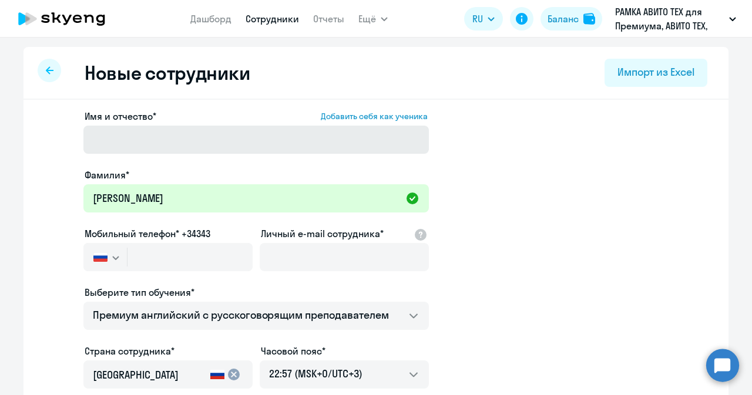
drag, startPoint x: 180, startPoint y: 159, endPoint x: 192, endPoint y: 143, distance: 20.2
click at [192, 143] on div "Имя и отчество* Добавить себя как ученика Фамилия* Байрамуков Мобильный телефон…" at bounding box center [255, 318] width 345 height 419
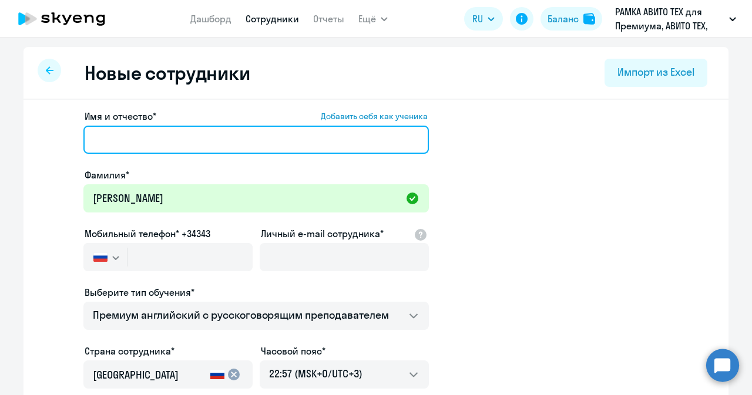
click at [192, 143] on input "Имя и отчество* Добавить себя как ученика" at bounding box center [255, 140] width 345 height 28
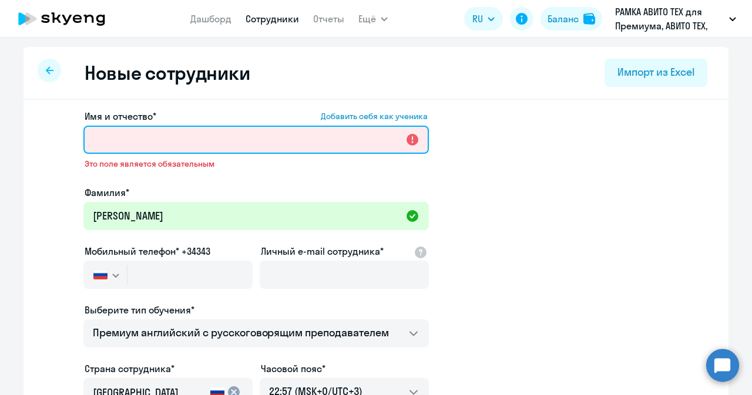
click at [338, 137] on input "Имя и отчество* Добавить себя как ученика" at bounding box center [255, 140] width 345 height 28
paste input "Юрий Юрьевич"
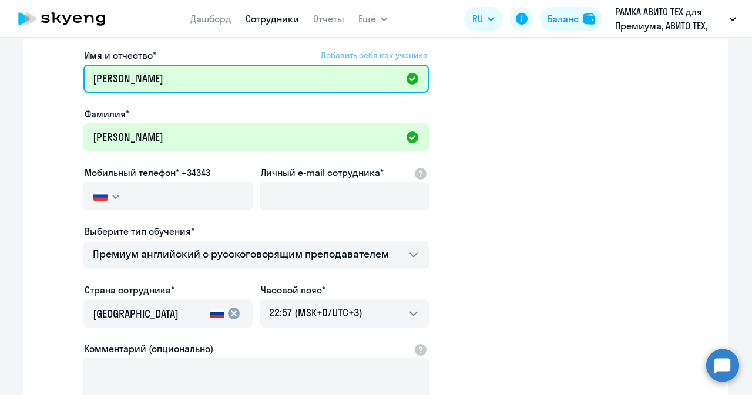
scroll to position [65, 0]
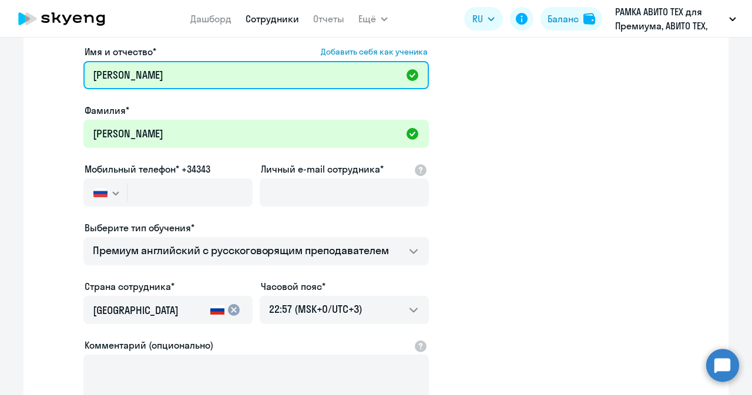
type input "Юрий Юрьевич"
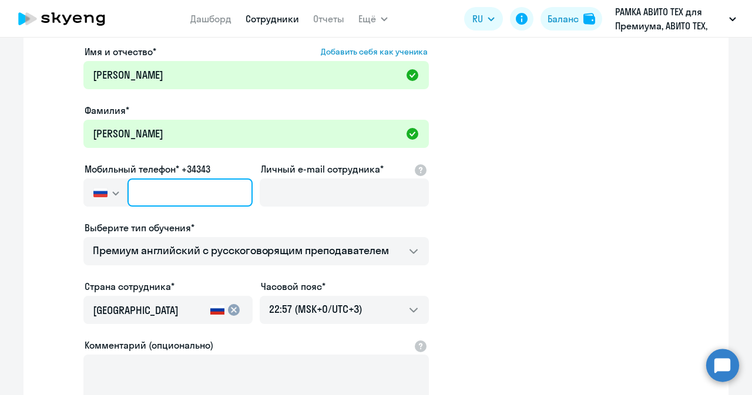
click at [209, 181] on input "text" at bounding box center [189, 193] width 125 height 28
paste input "+7 905 970-77-72"
type input "+7 905 970-77-72"
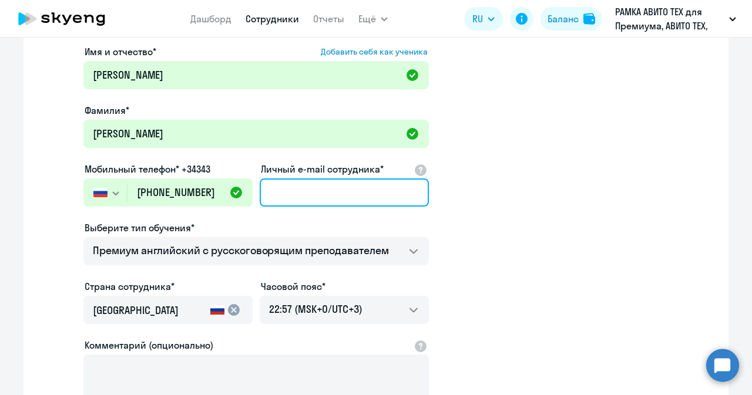
click at [303, 196] on input "Личный e-mail сотрудника*" at bounding box center [344, 193] width 169 height 28
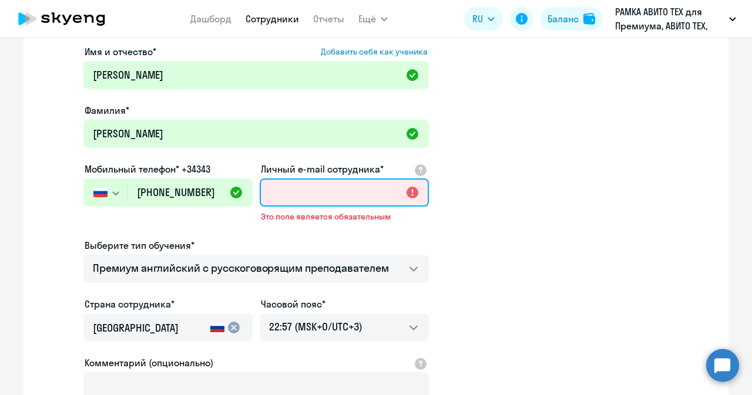
paste input "yybayramukov@avito.ru"
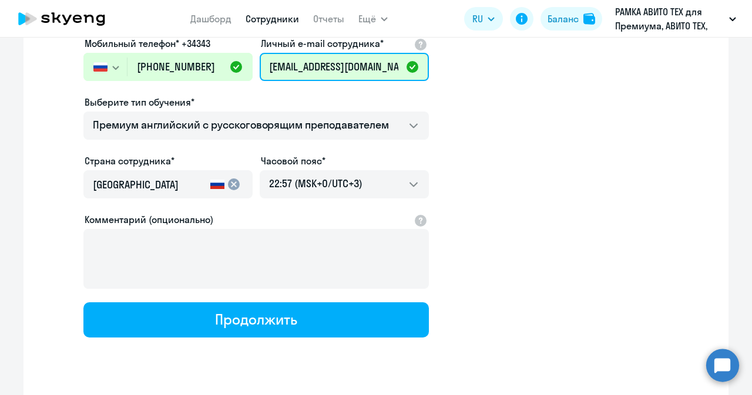
scroll to position [201, 0]
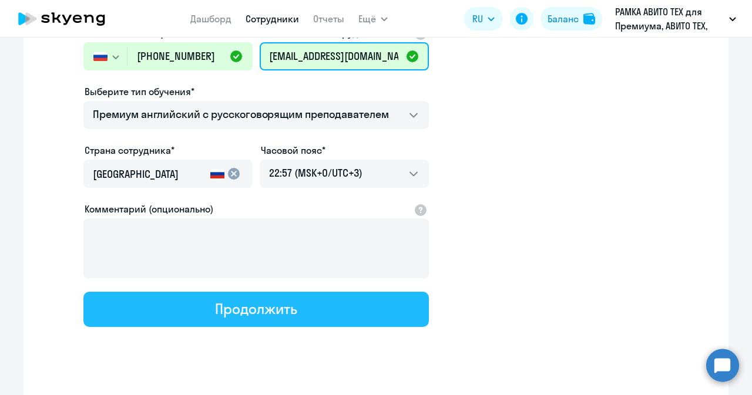
type input "yybayramukov@avito.ru"
click at [294, 310] on button "Продолжить" at bounding box center [255, 309] width 345 height 35
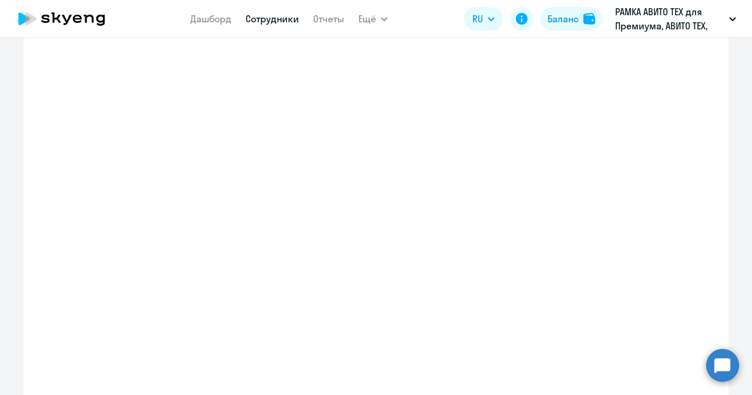
select select "english_adult_not_native_speaker_premium"
select select "3"
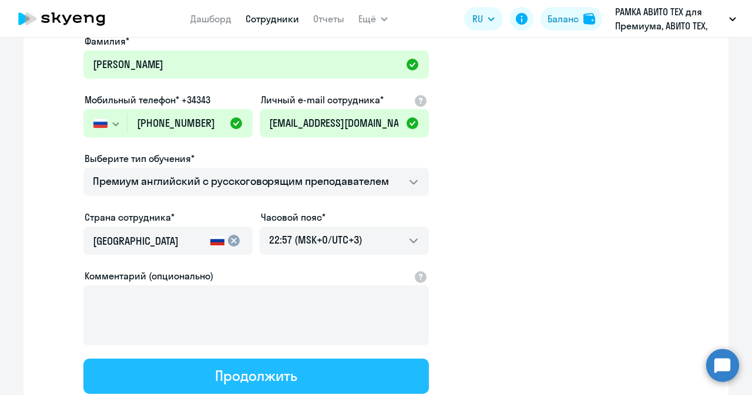
scroll to position [0, 0]
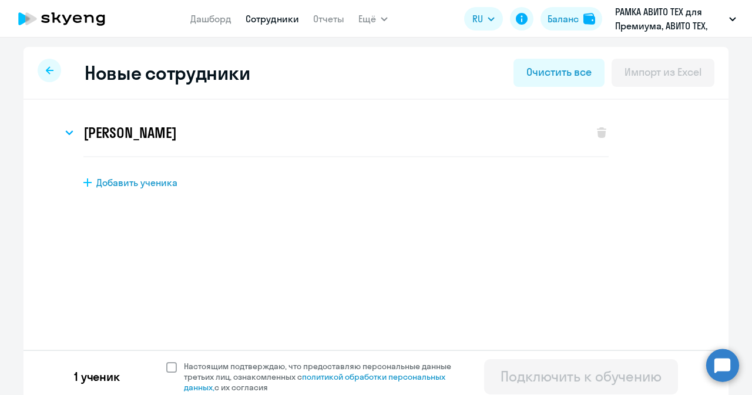
click at [166, 371] on span at bounding box center [171, 367] width 11 height 11
click at [166, 361] on input "Настоящим подтверждаю, что предоставляю персональные данные третьих лиц, ознако…" at bounding box center [166, 361] width 1 height 1
checkbox input "true"
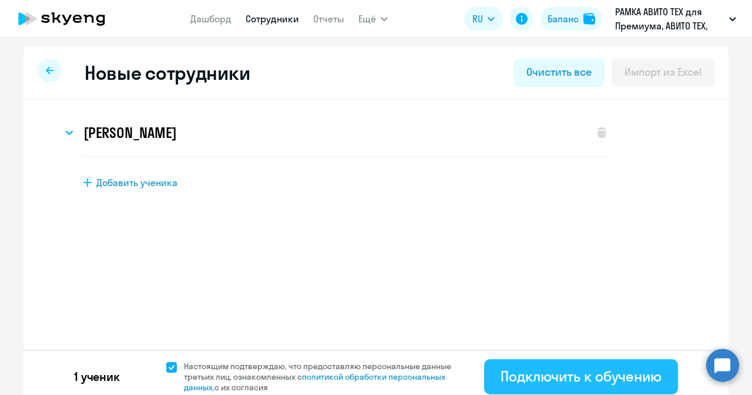
click at [507, 372] on div "Подключить к обучению" at bounding box center [580, 376] width 161 height 19
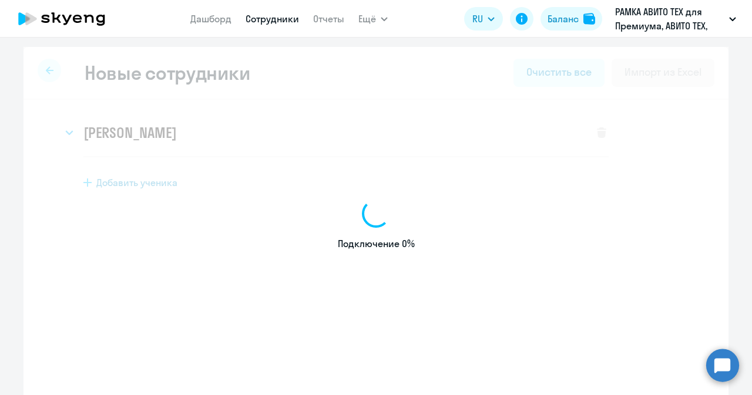
select select "english_adult_not_native_speaker_premium"
select select "3"
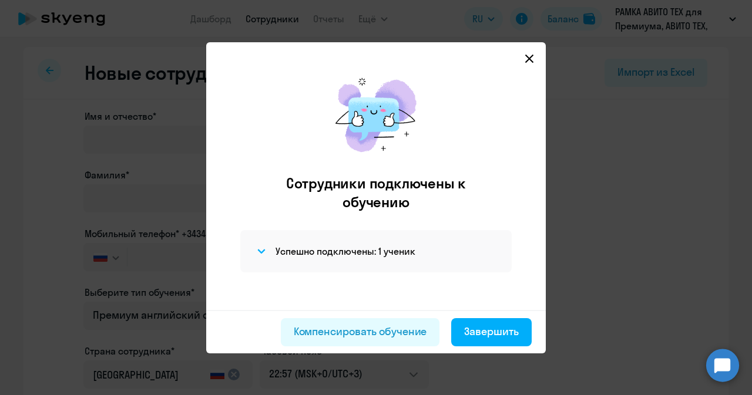
click at [531, 54] on icon at bounding box center [528, 58] width 9 height 9
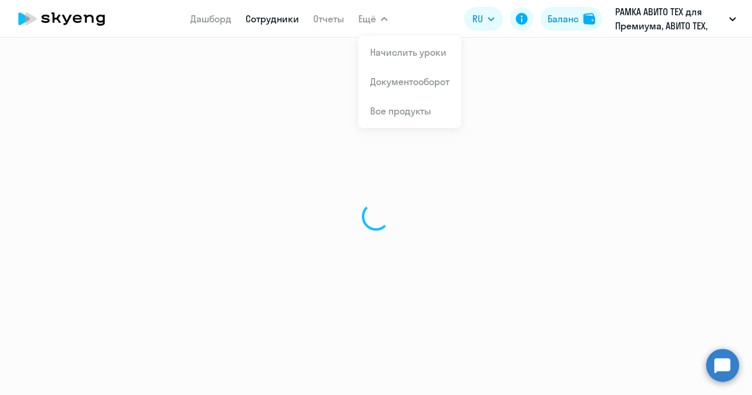
select select "30"
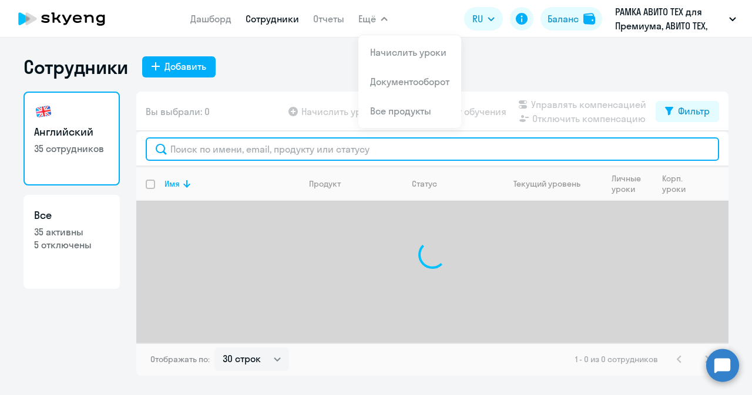
click at [212, 149] on input "text" at bounding box center [432, 148] width 573 height 23
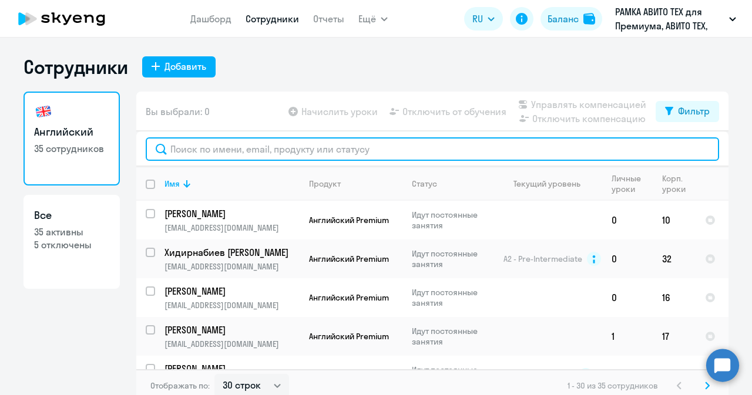
paste input "Байрамуков"
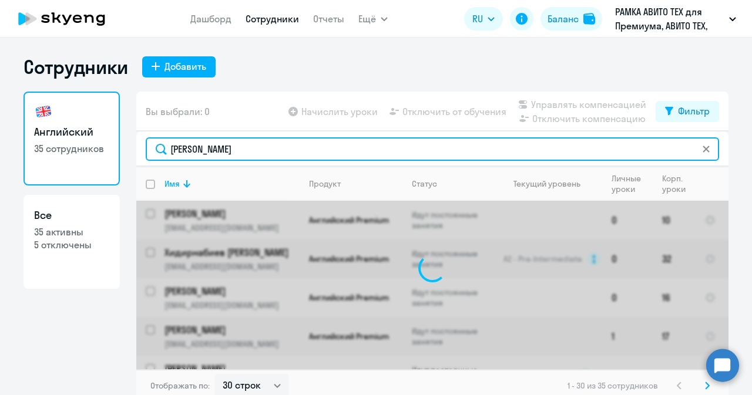
click at [172, 149] on input "Байрамуков" at bounding box center [432, 148] width 573 height 23
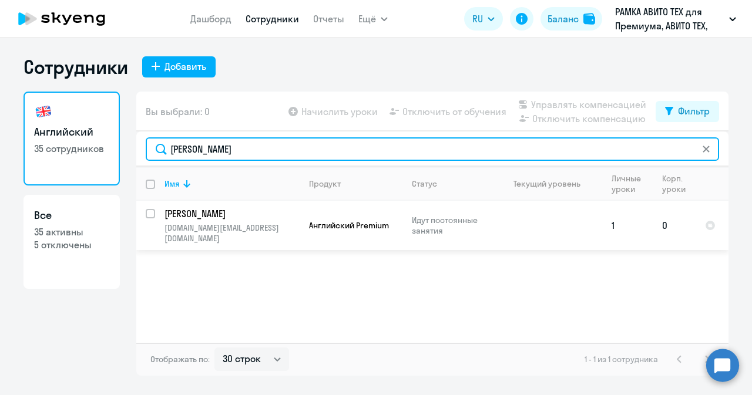
type input "Байрамуков"
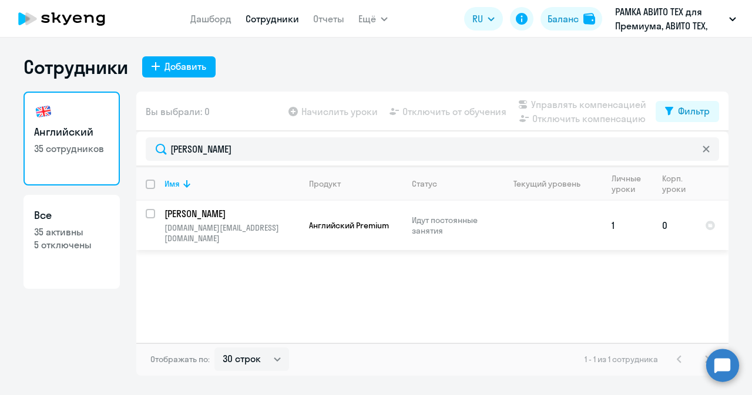
click at [155, 211] on td "Байрамуков Юрий bairamykov.promo@gmail.com" at bounding box center [227, 225] width 144 height 49
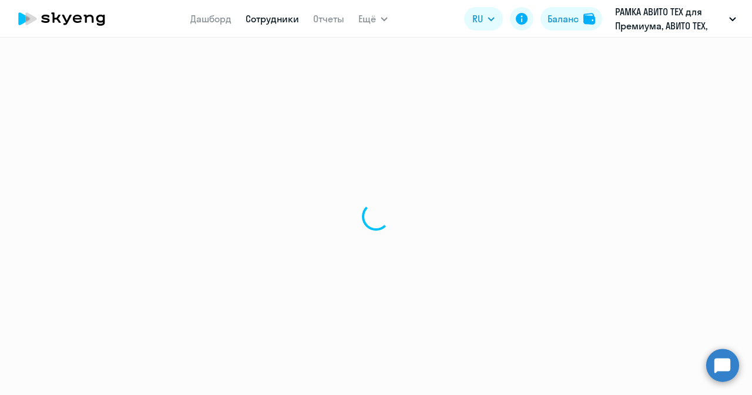
select select "english"
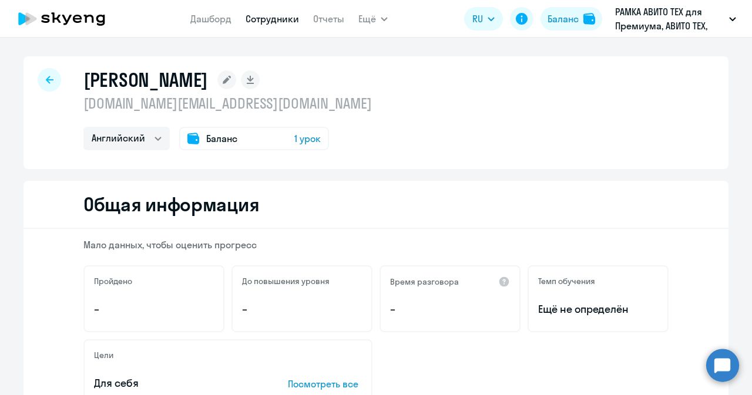
click at [294, 136] on span "1 урок" at bounding box center [307, 139] width 26 height 14
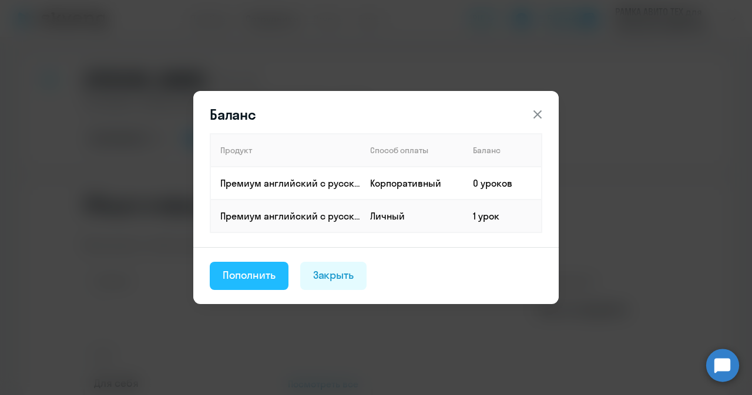
click at [259, 274] on div "Пополнить" at bounding box center [249, 275] width 53 height 15
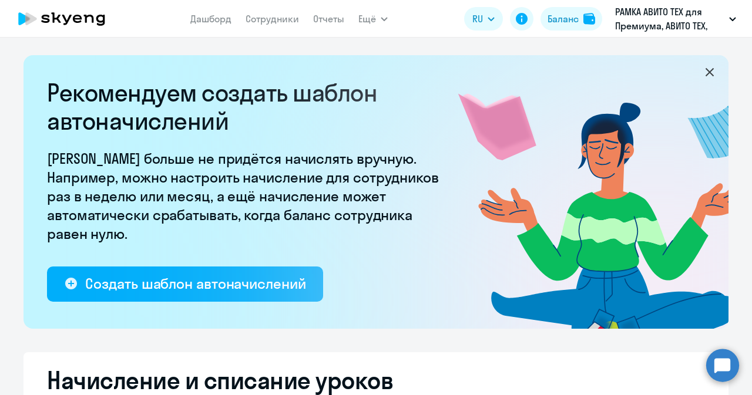
select select "10"
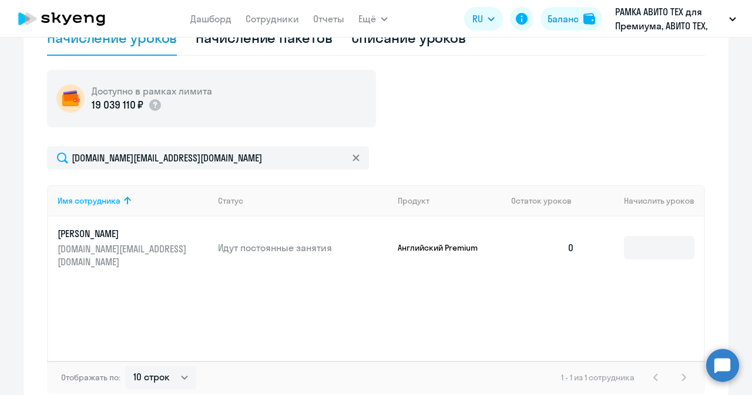
scroll to position [458, 0]
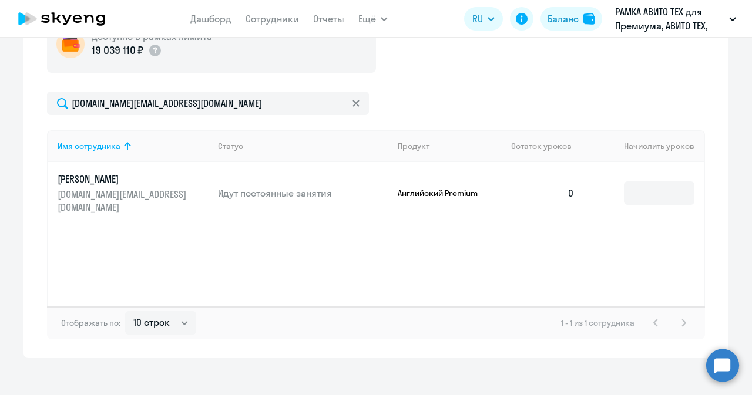
click at [642, 173] on td at bounding box center [644, 193] width 120 height 62
click at [642, 190] on input at bounding box center [659, 192] width 70 height 23
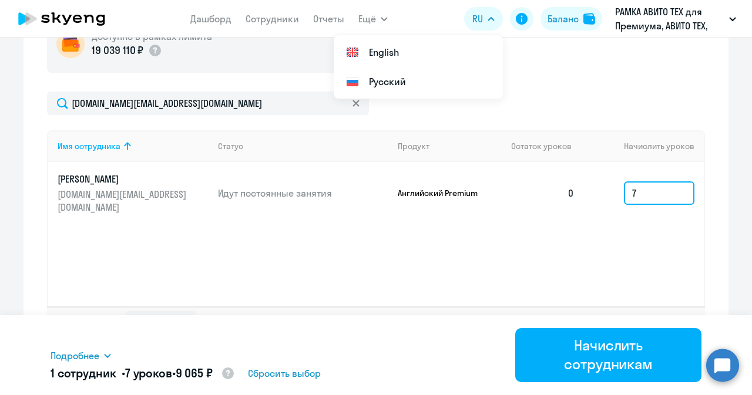
type input "7"
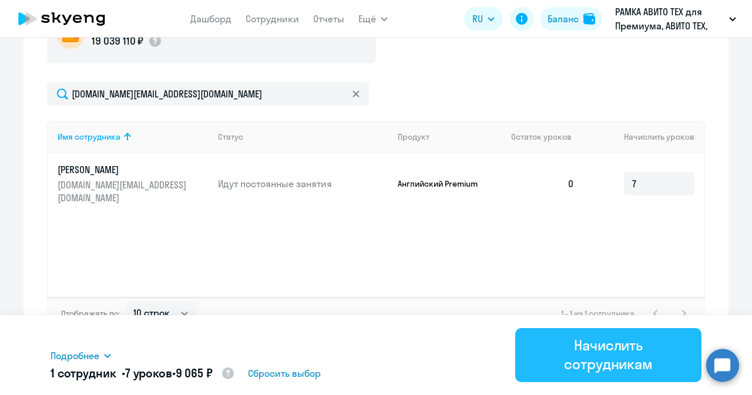
click at [551, 344] on div "Начислить сотрудникам" at bounding box center [607, 355] width 153 height 38
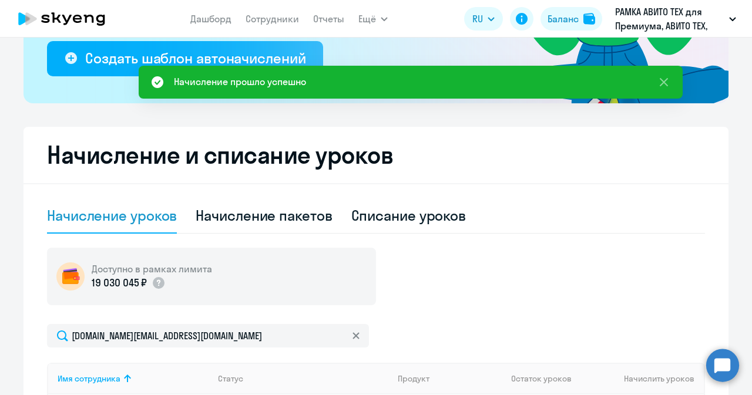
scroll to position [224, 0]
